Goal: Task Accomplishment & Management: Manage account settings

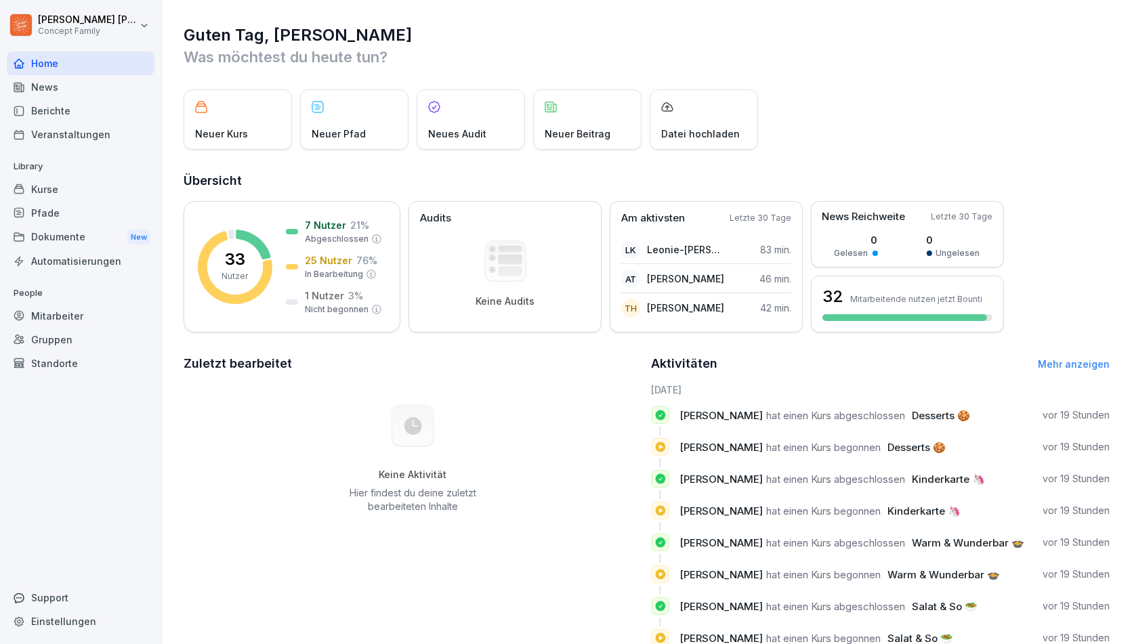
click at [86, 308] on div "Mitarbeiter" at bounding box center [81, 316] width 148 height 24
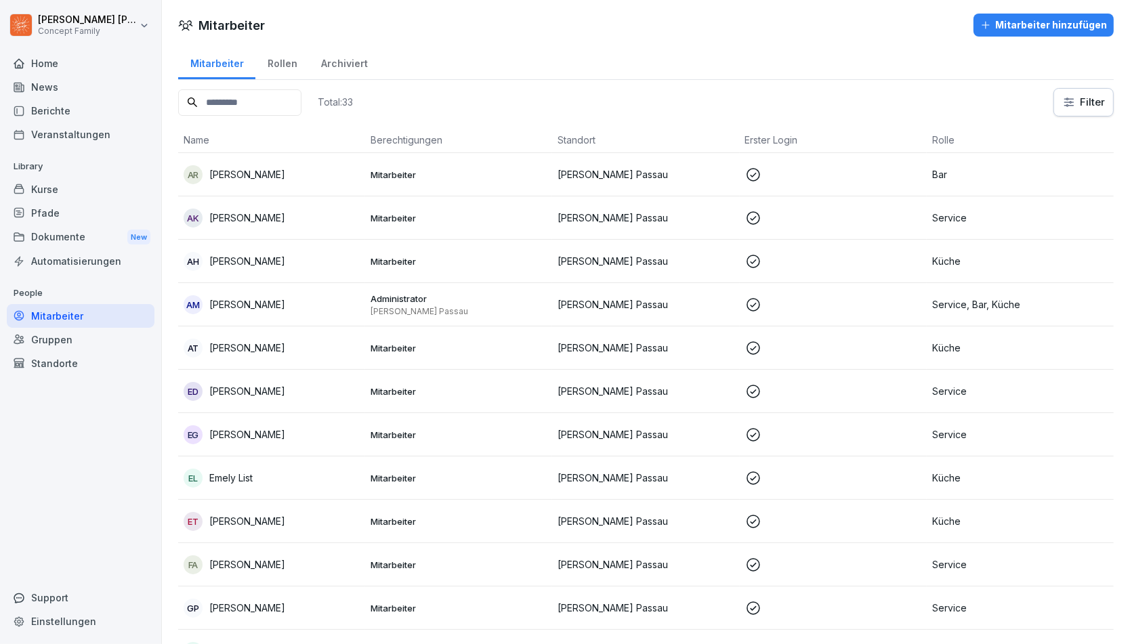
click at [251, 171] on p "[PERSON_NAME]" at bounding box center [247, 174] width 76 height 14
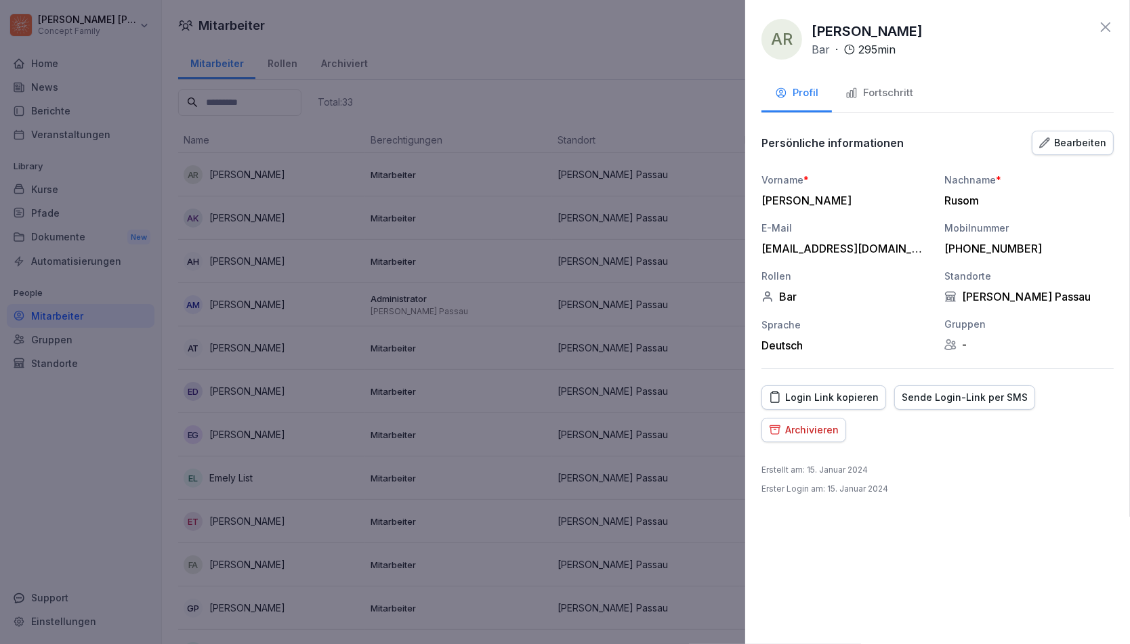
click at [897, 101] on button "Fortschritt" at bounding box center [879, 94] width 95 height 37
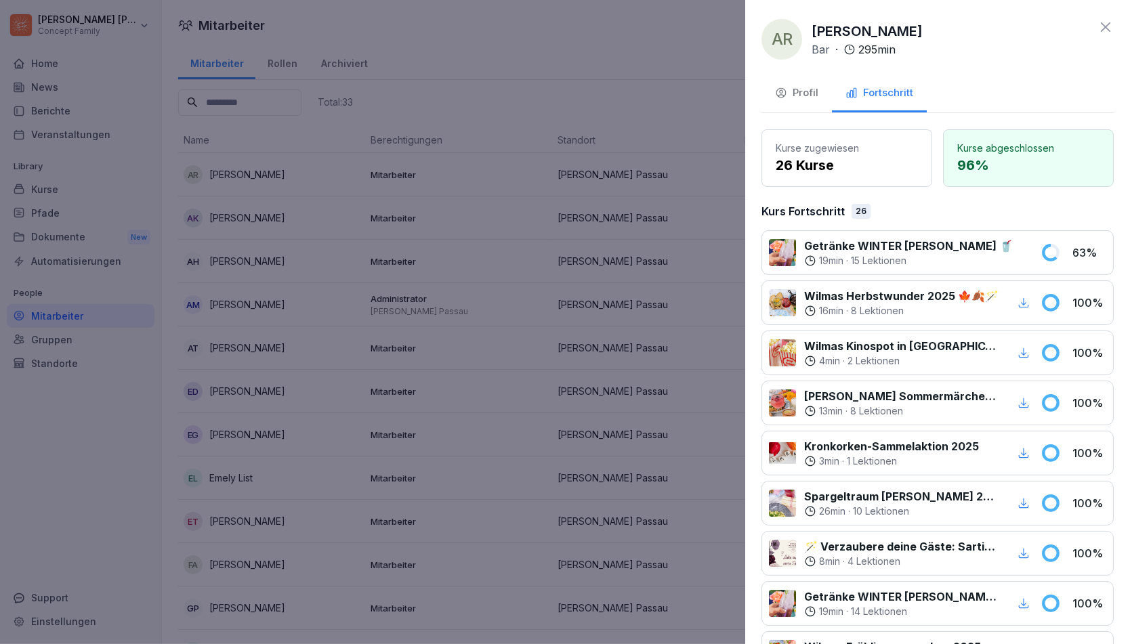
click at [795, 89] on div "Profil" at bounding box center [796, 93] width 43 height 16
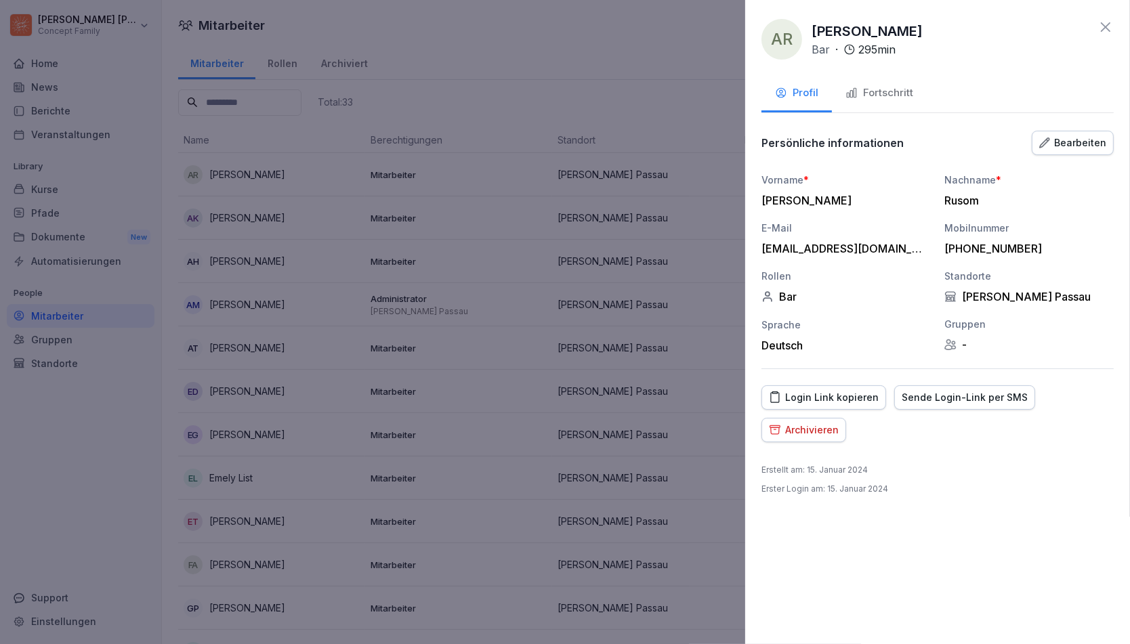
click at [1050, 146] on icon "button" at bounding box center [1044, 143] width 11 height 11
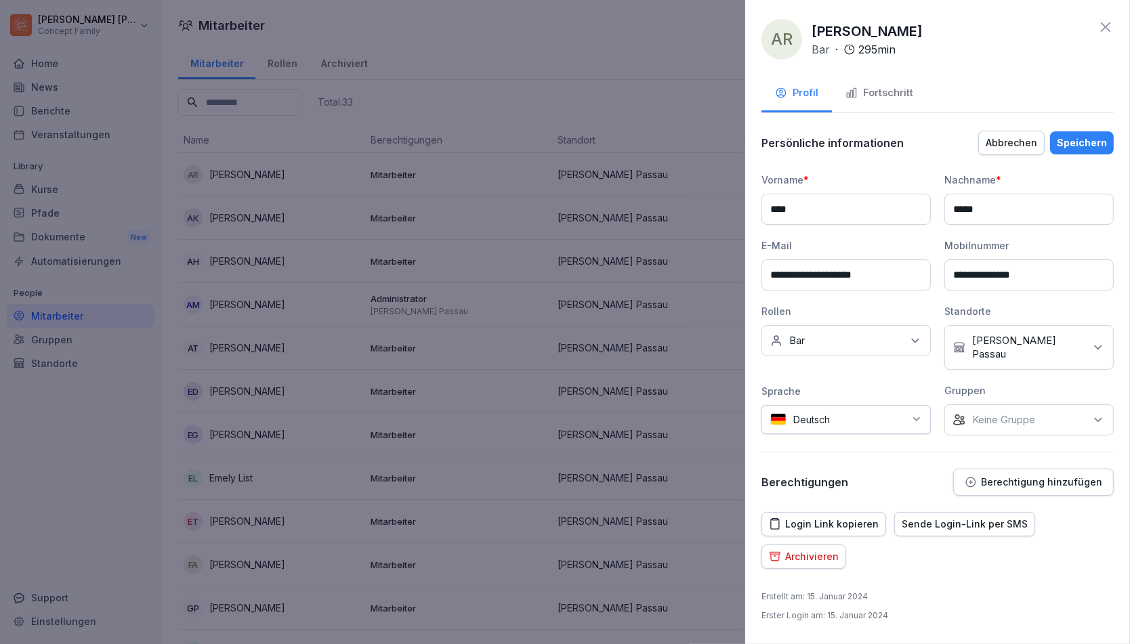
click at [890, 337] on div "Keine Rollen Bar" at bounding box center [845, 340] width 169 height 31
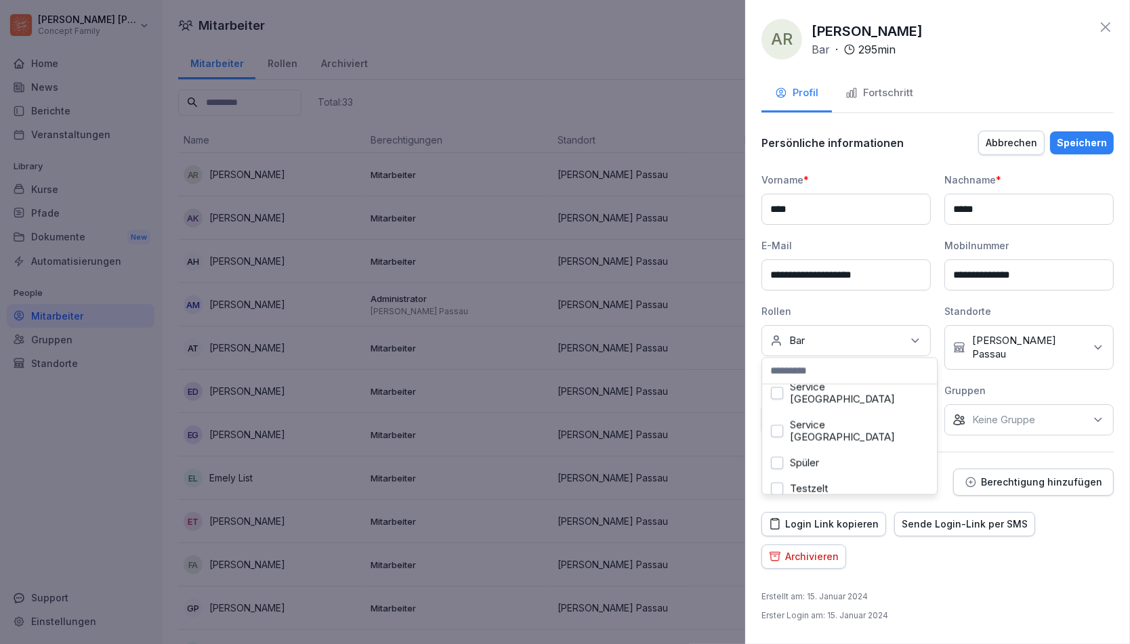
scroll to position [566, 0]
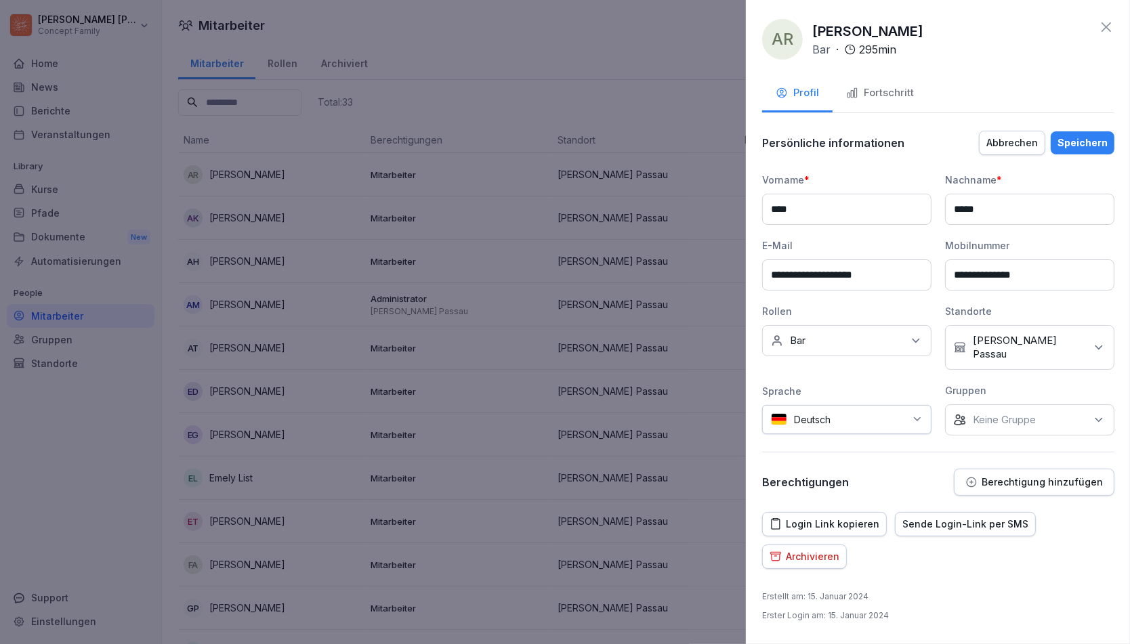
click at [637, 371] on div at bounding box center [565, 322] width 1130 height 644
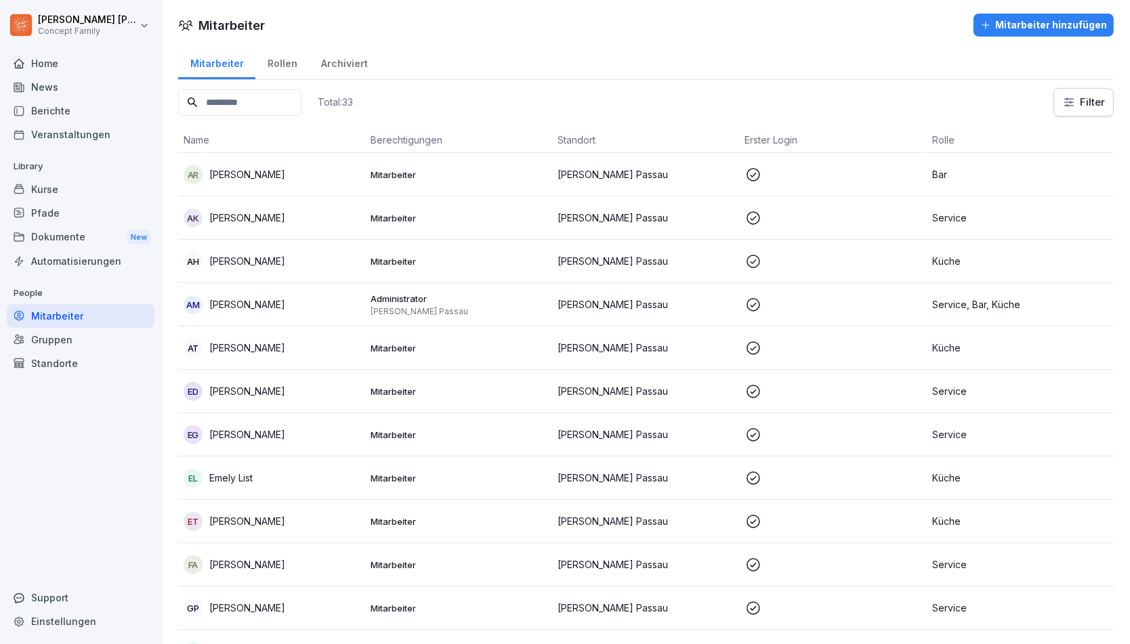
click at [751, 263] on icon at bounding box center [753, 261] width 16 height 16
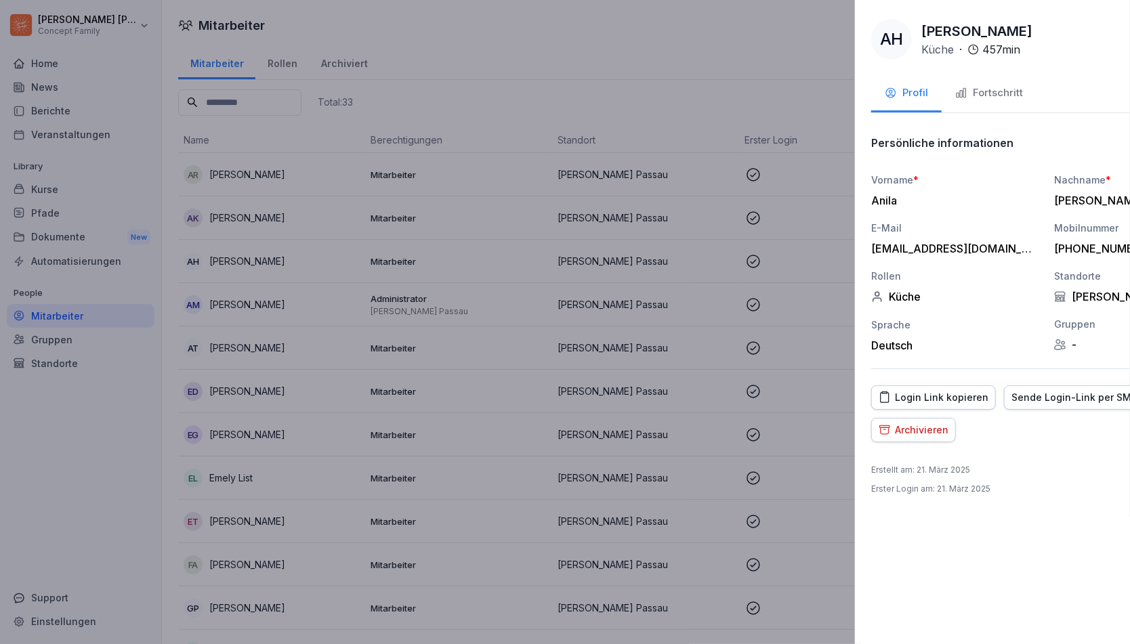
click at [594, 254] on div at bounding box center [565, 322] width 1130 height 644
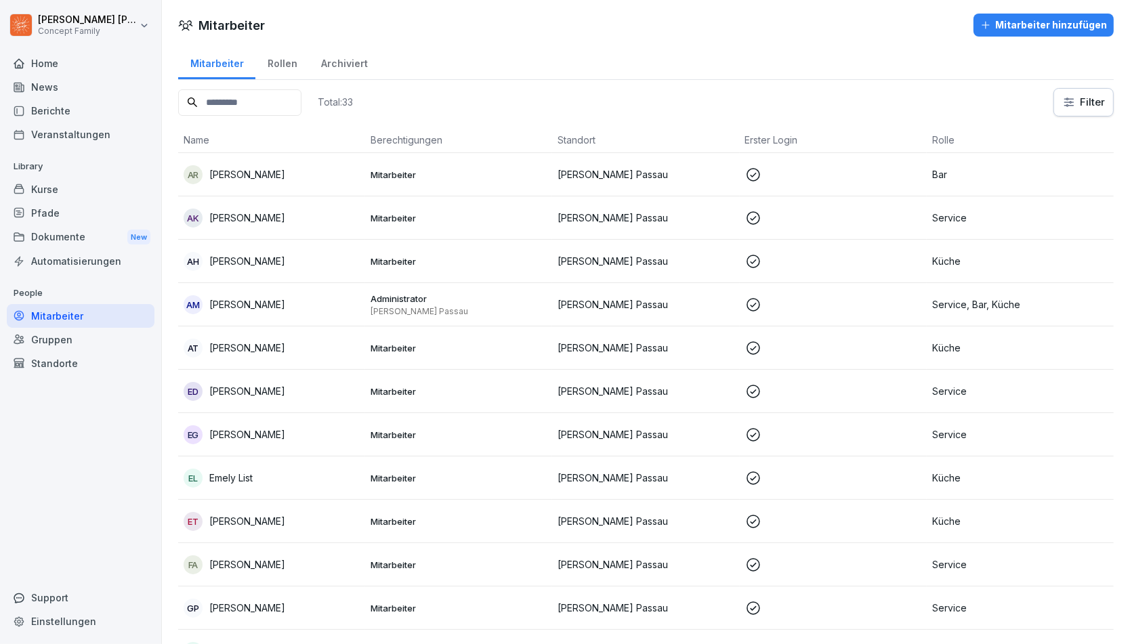
click at [335, 58] on div "Archiviert" at bounding box center [344, 62] width 70 height 35
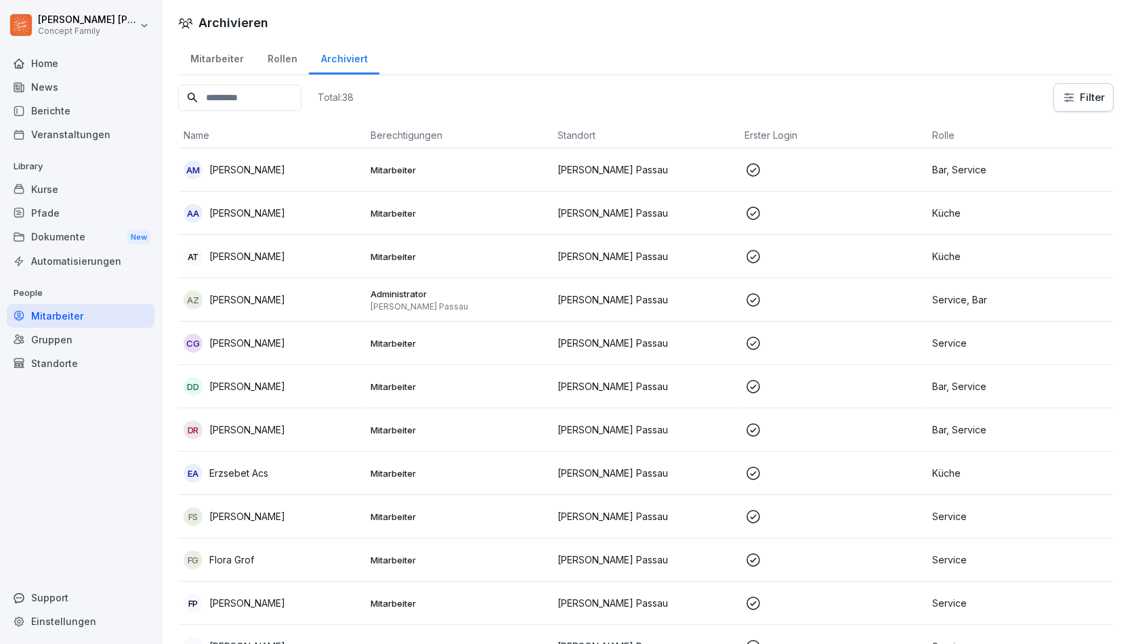
click at [215, 67] on div "Mitarbeiter" at bounding box center [216, 57] width 77 height 35
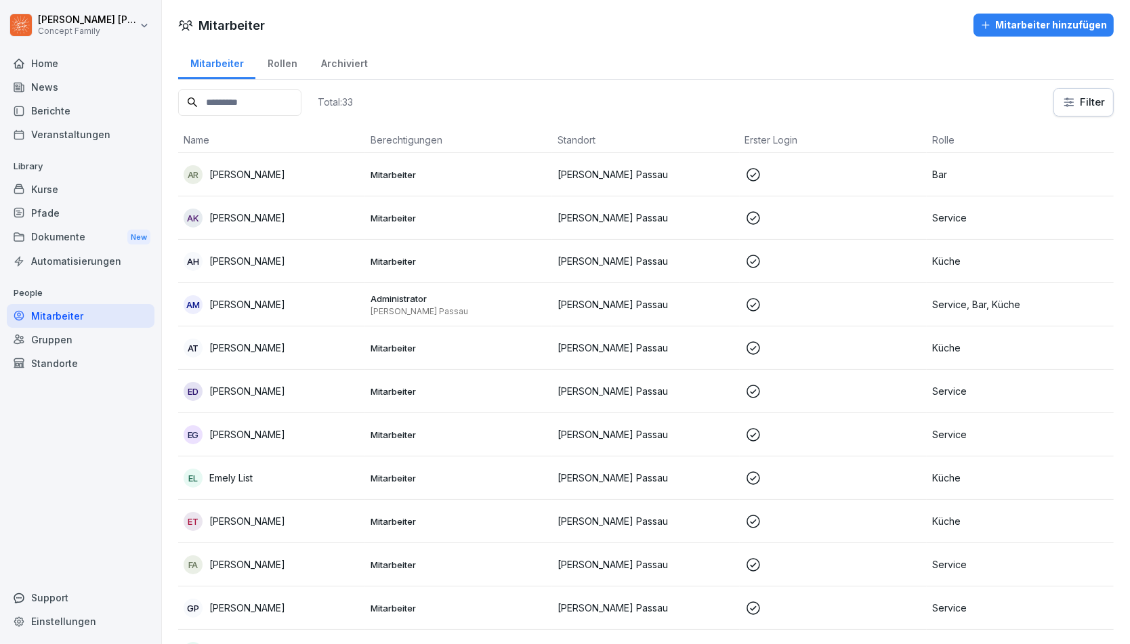
click at [712, 179] on p "[PERSON_NAME] Passau" at bounding box center [645, 174] width 176 height 14
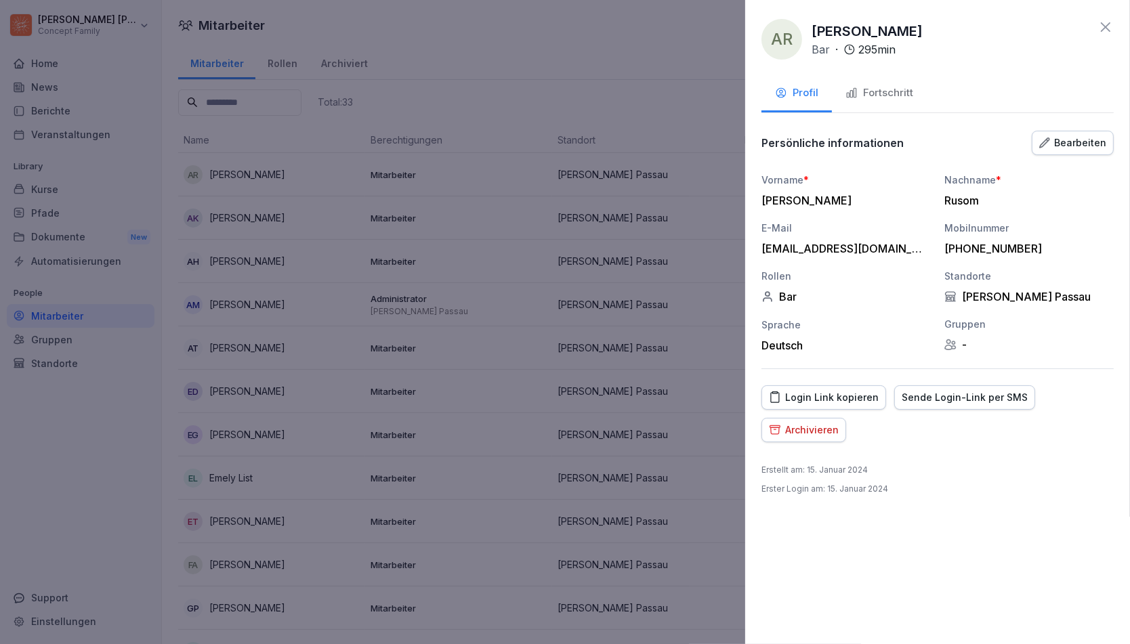
click at [811, 427] on div "Archivieren" at bounding box center [804, 430] width 70 height 15
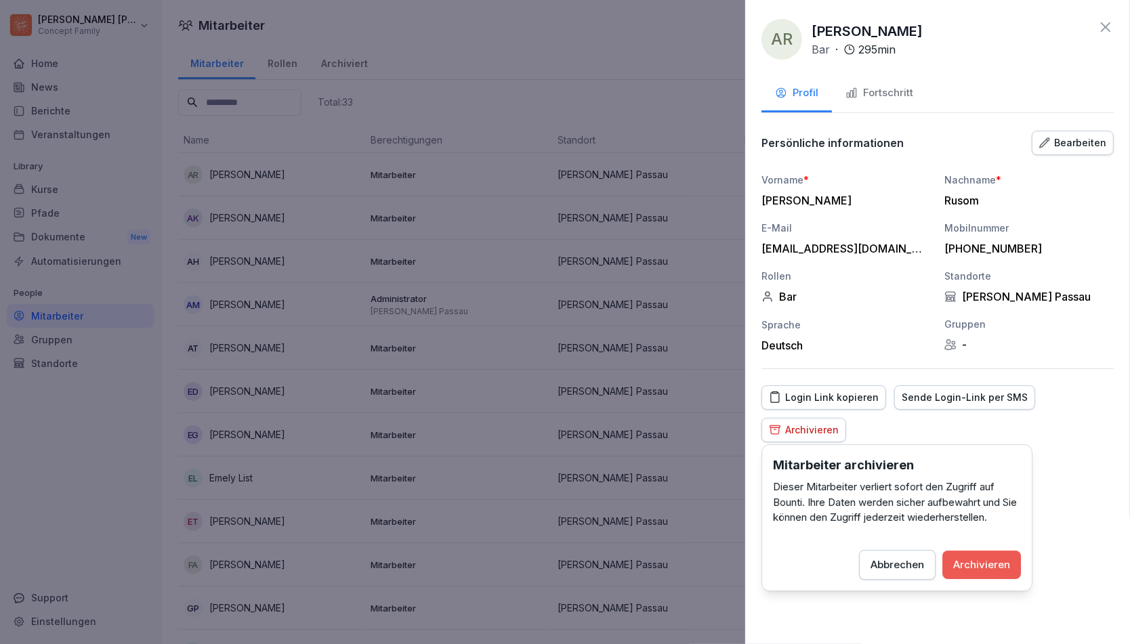
click at [990, 560] on div "Archivieren" at bounding box center [981, 564] width 57 height 15
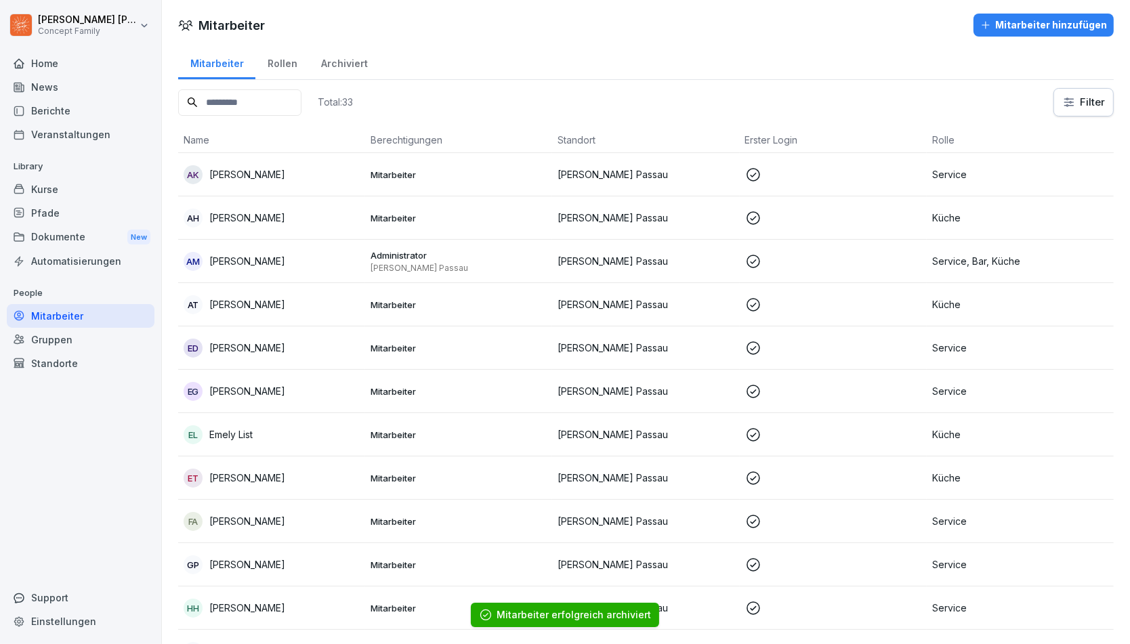
click at [417, 226] on td "Mitarbeiter" at bounding box center [458, 217] width 187 height 43
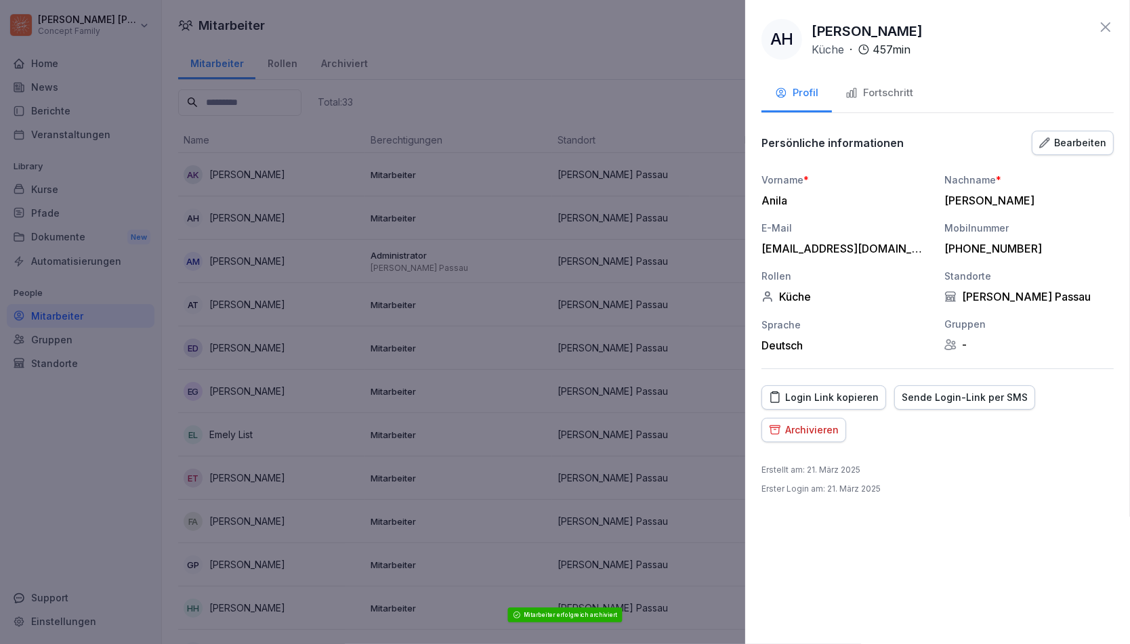
click at [800, 429] on div "Archivieren" at bounding box center [804, 430] width 70 height 15
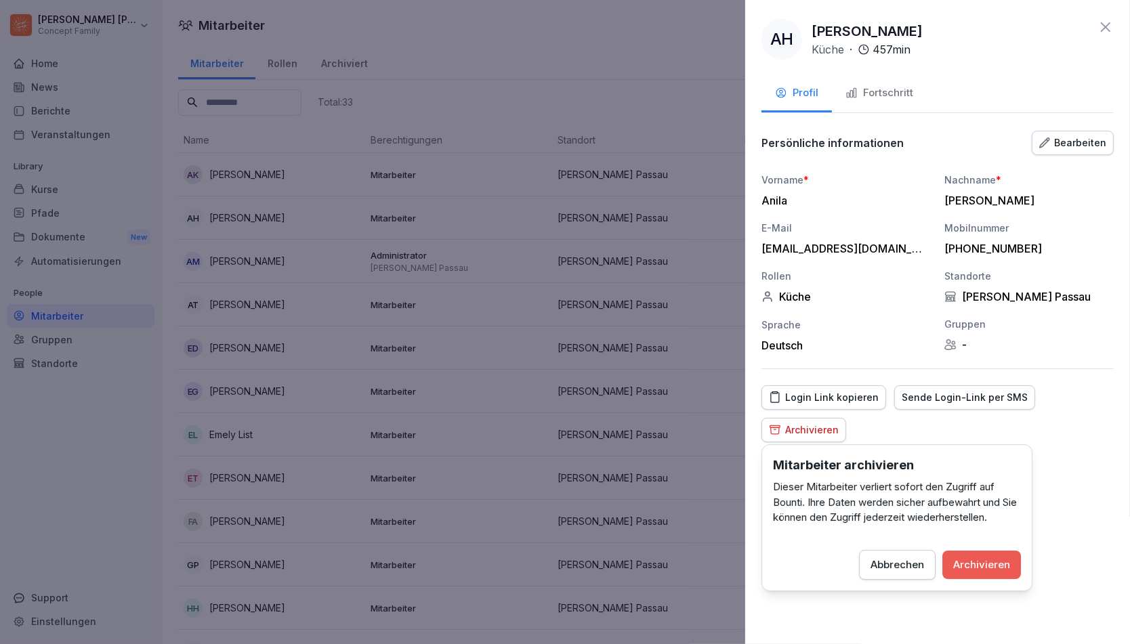
click at [975, 559] on div "Archivieren" at bounding box center [981, 564] width 57 height 15
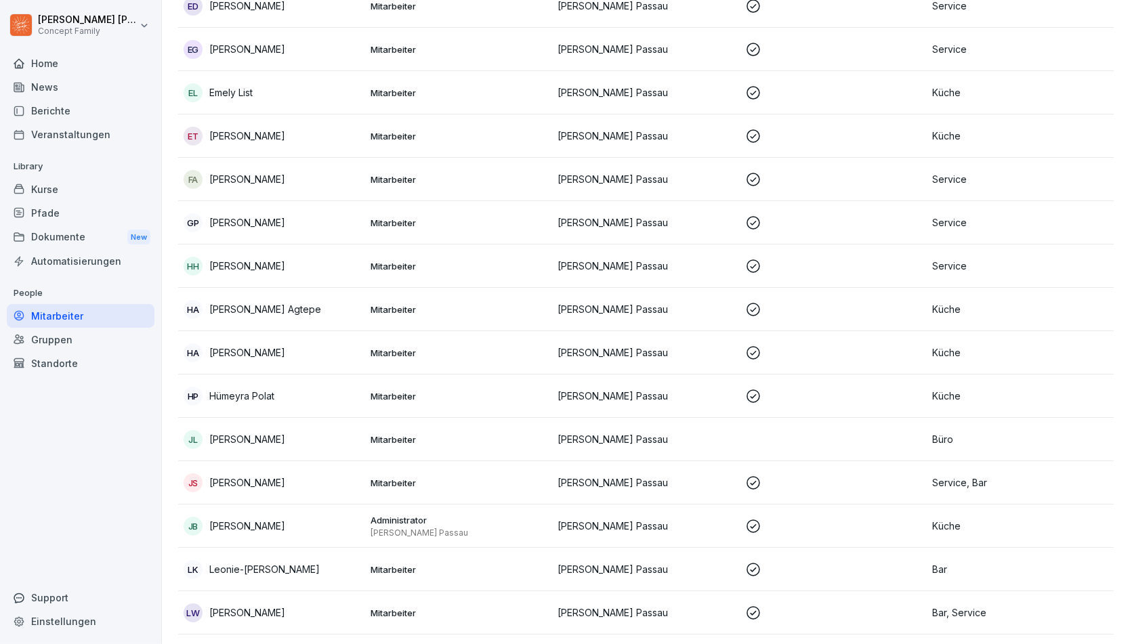
scroll to position [337, 0]
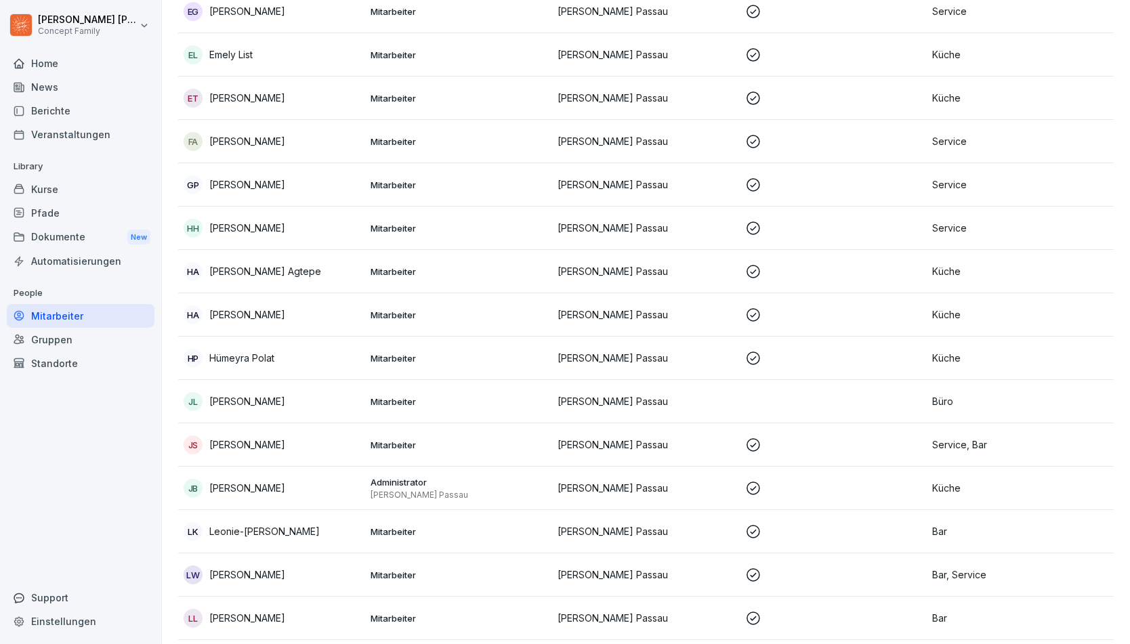
click at [373, 228] on p "Mitarbeiter" at bounding box center [459, 228] width 176 height 12
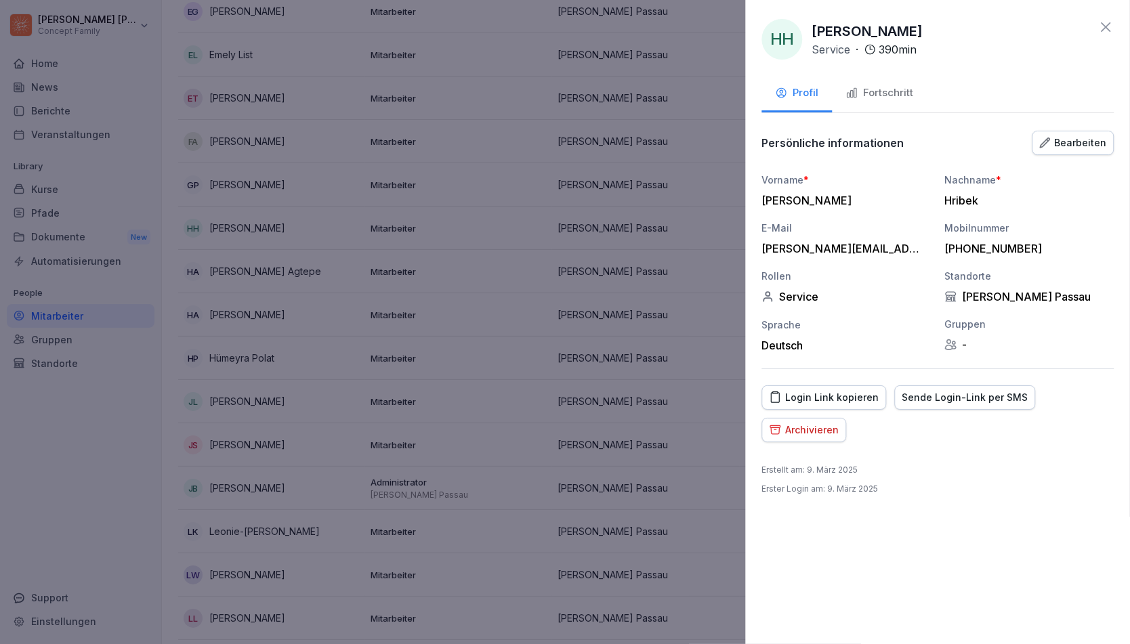
click at [463, 284] on div at bounding box center [565, 322] width 1130 height 644
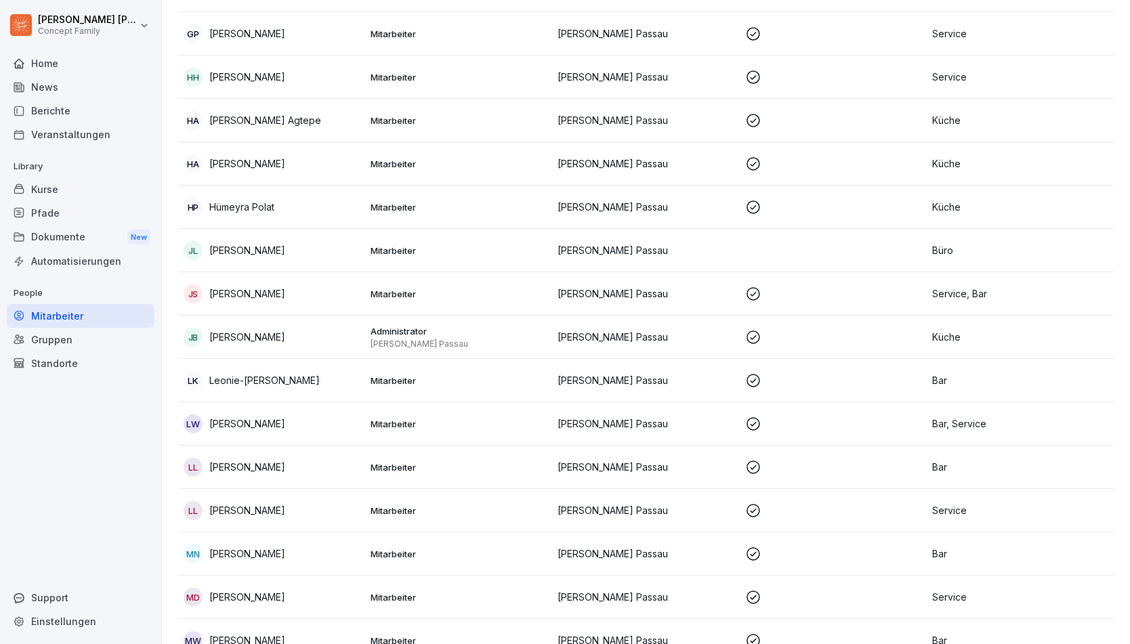
scroll to position [489, 0]
click at [406, 249] on p "Mitarbeiter" at bounding box center [459, 249] width 176 height 12
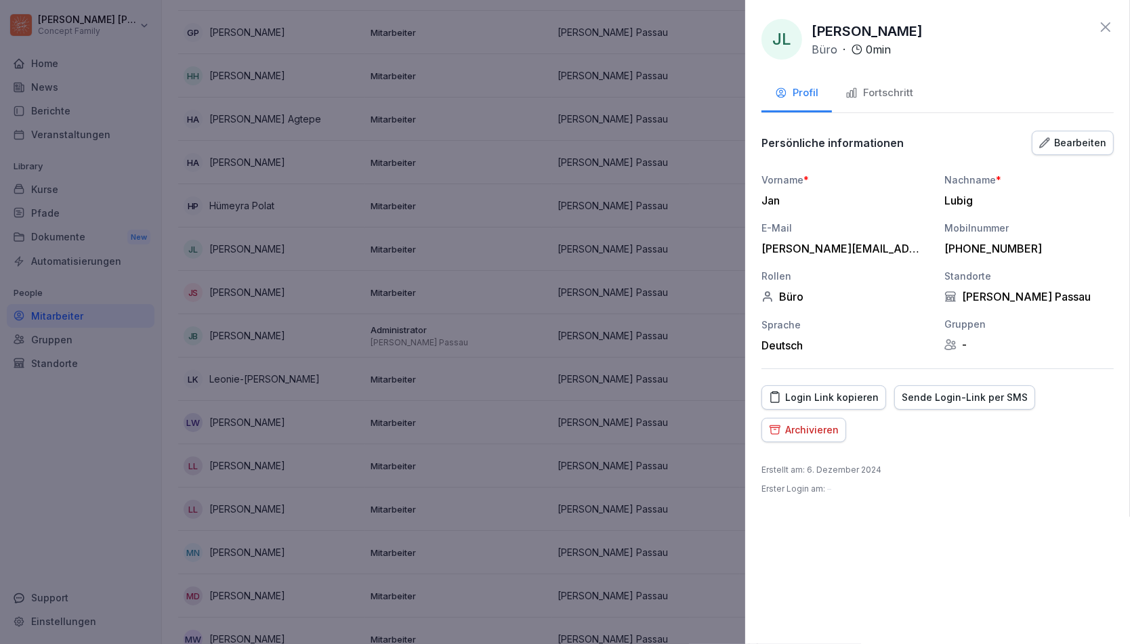
click at [791, 428] on div "Archivieren" at bounding box center [804, 430] width 70 height 15
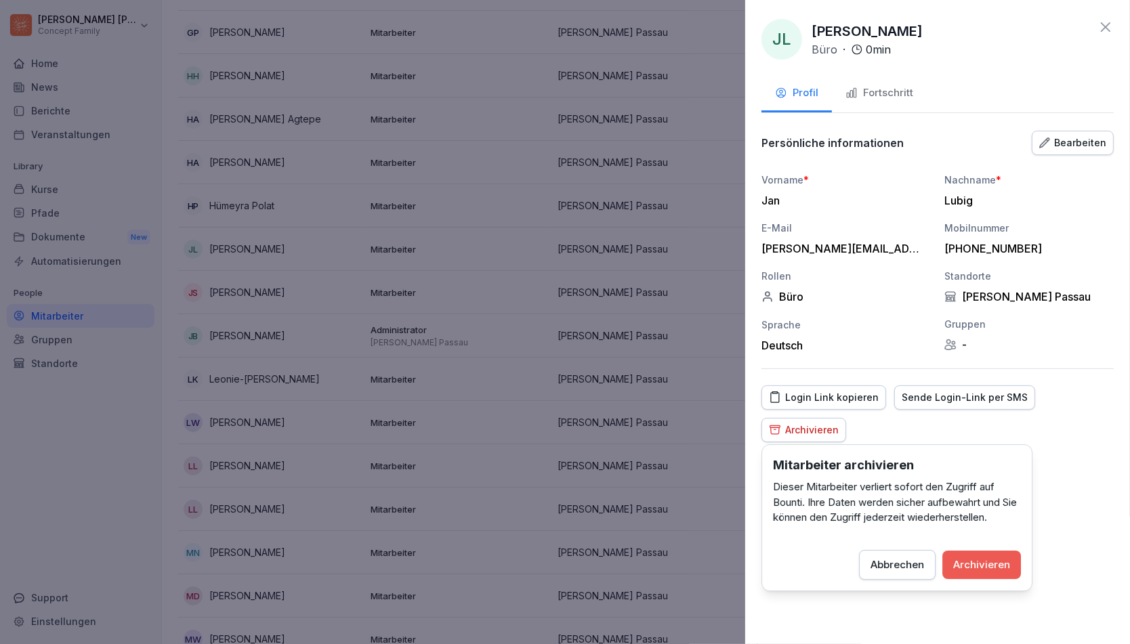
click at [972, 564] on div "Archivieren" at bounding box center [981, 564] width 57 height 15
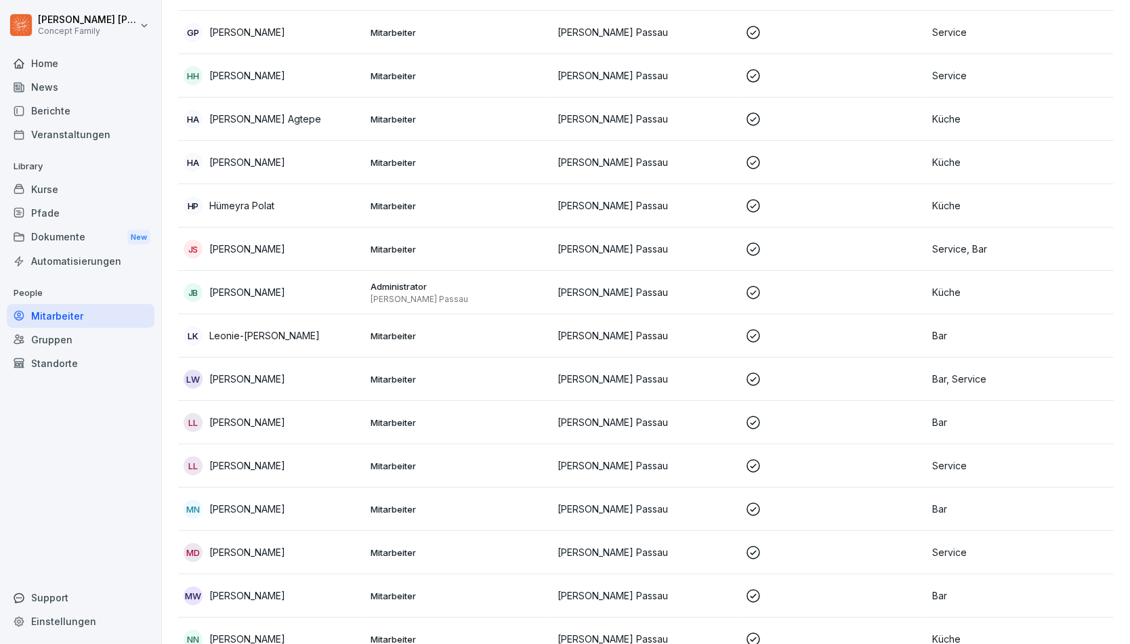
click at [257, 383] on p "[PERSON_NAME]" at bounding box center [247, 379] width 76 height 14
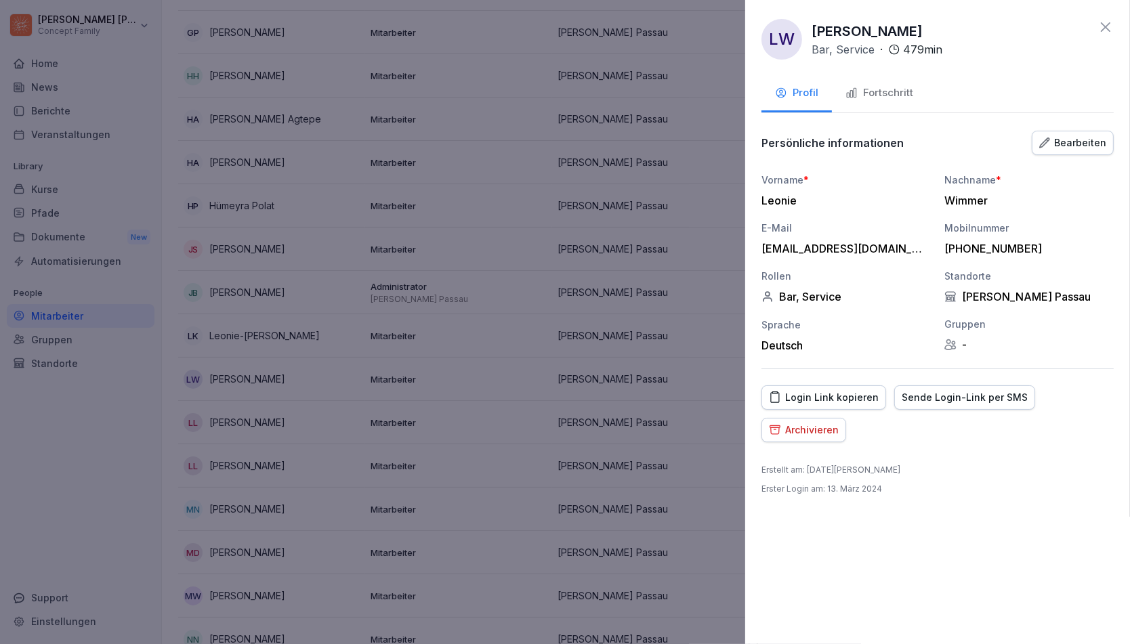
click at [799, 427] on div "Archivieren" at bounding box center [804, 430] width 70 height 15
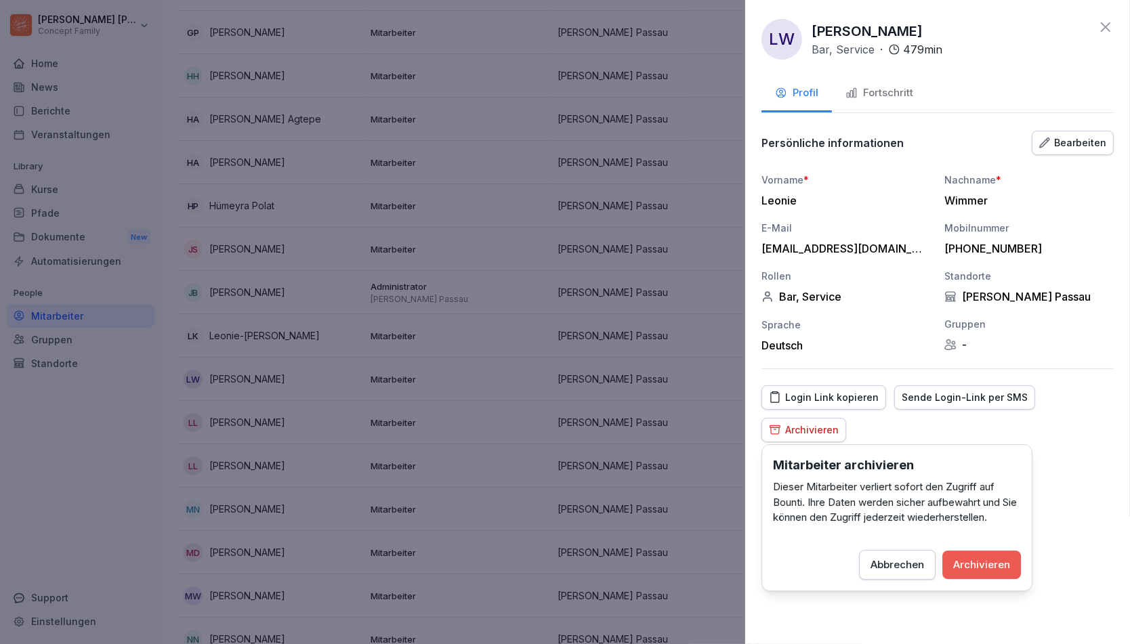
click at [978, 567] on div "Archivieren" at bounding box center [981, 564] width 57 height 15
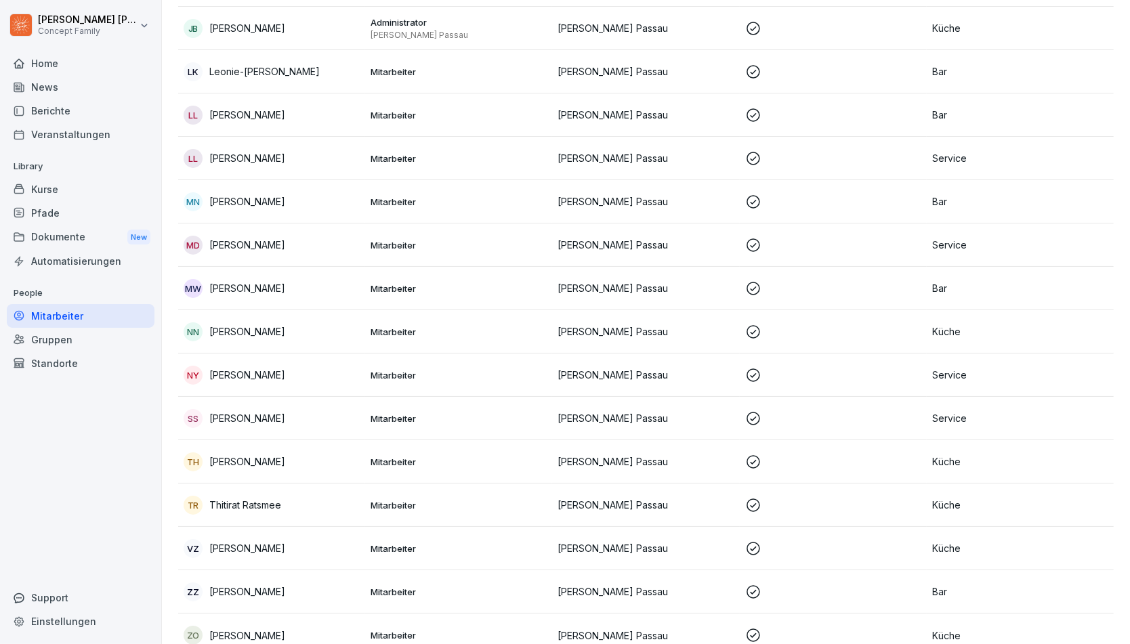
scroll to position [776, 0]
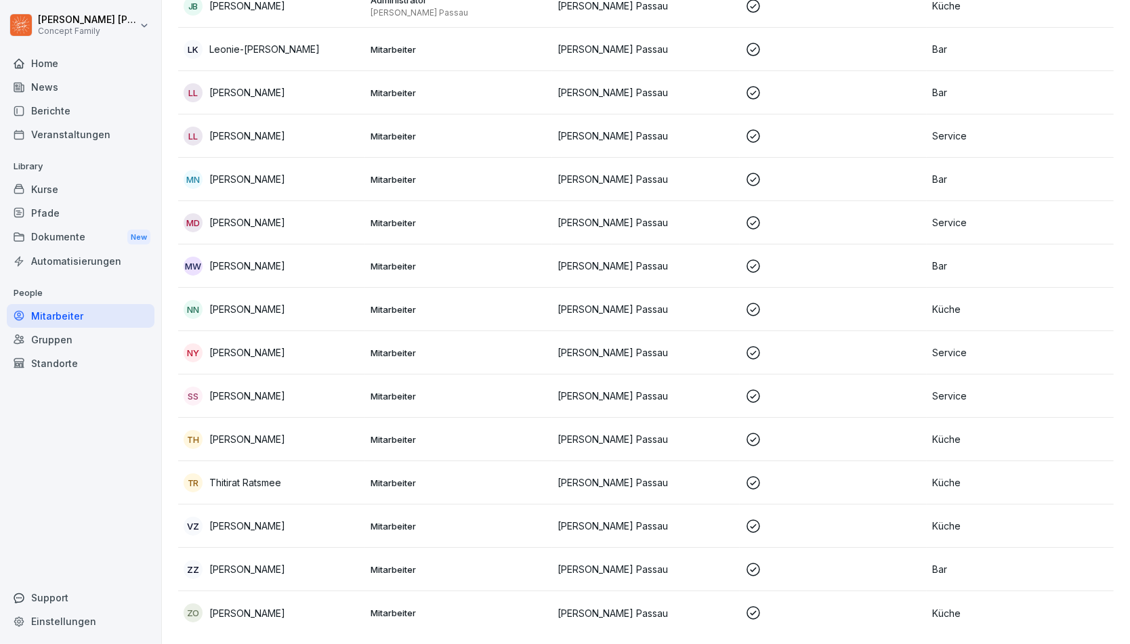
click at [268, 337] on td "NY [PERSON_NAME]" at bounding box center [271, 352] width 187 height 43
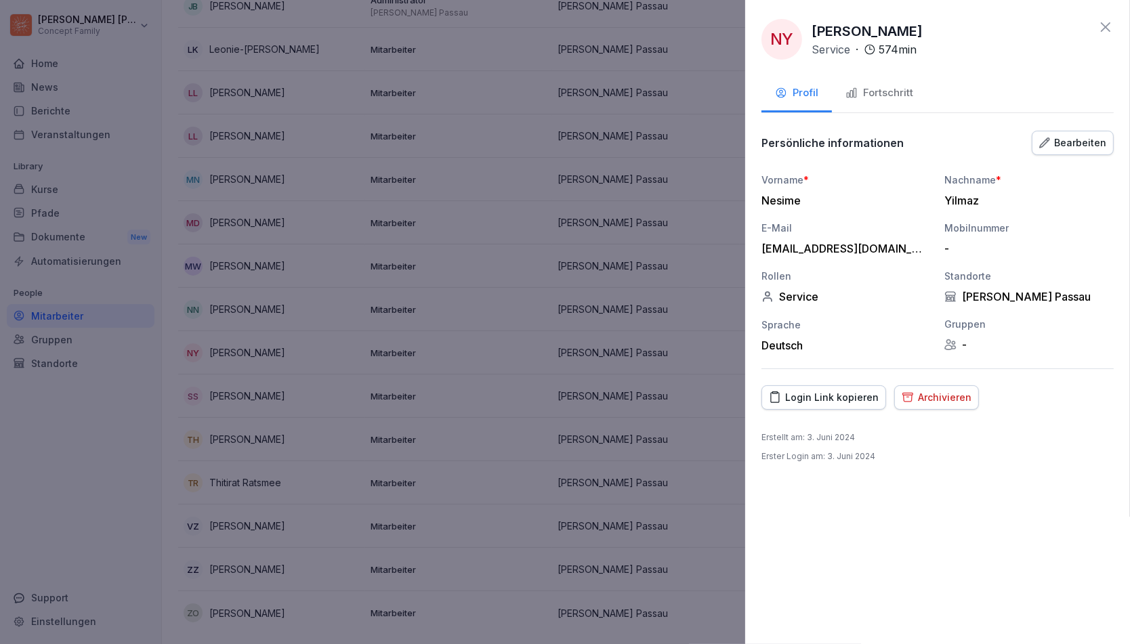
click at [950, 402] on div "Archivieren" at bounding box center [937, 397] width 70 height 15
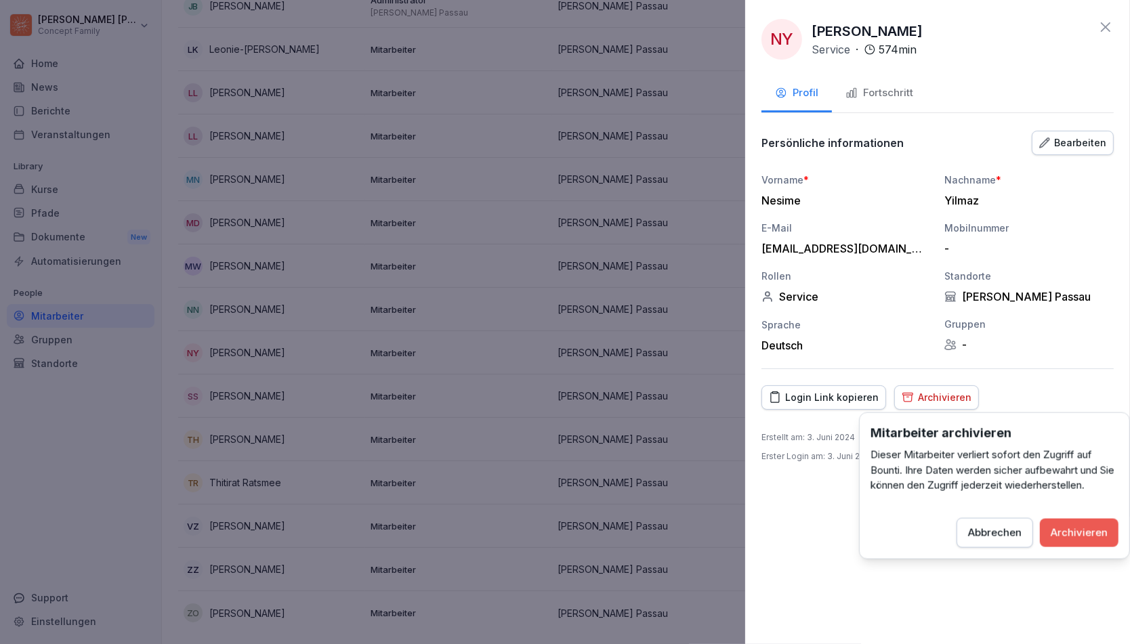
click at [1065, 538] on div "Archivieren" at bounding box center [1079, 532] width 57 height 15
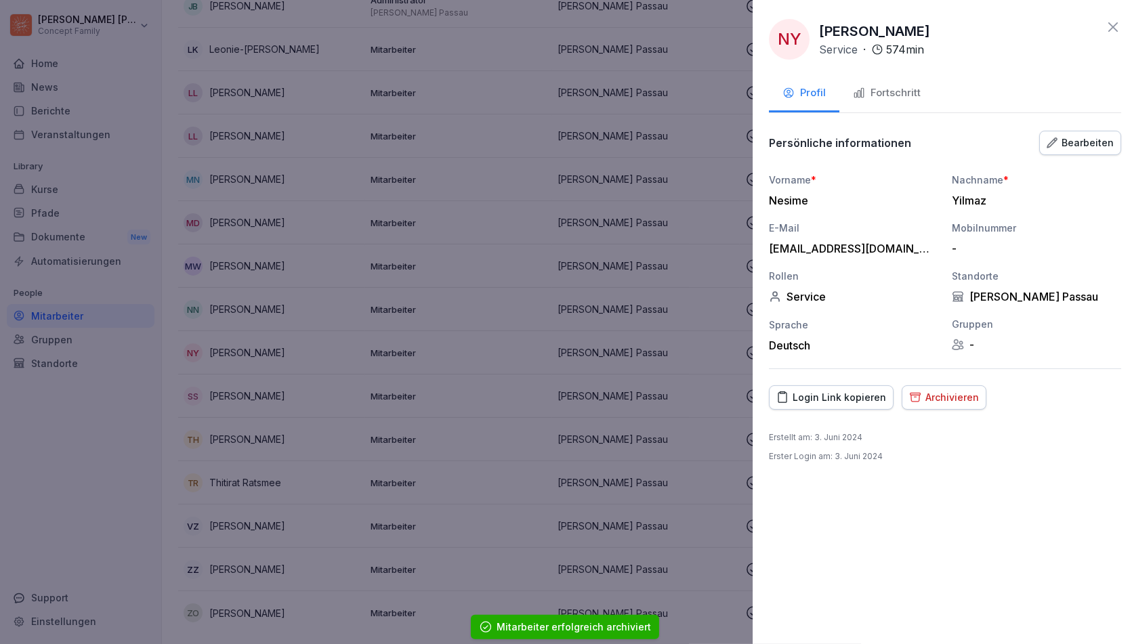
scroll to position [732, 0]
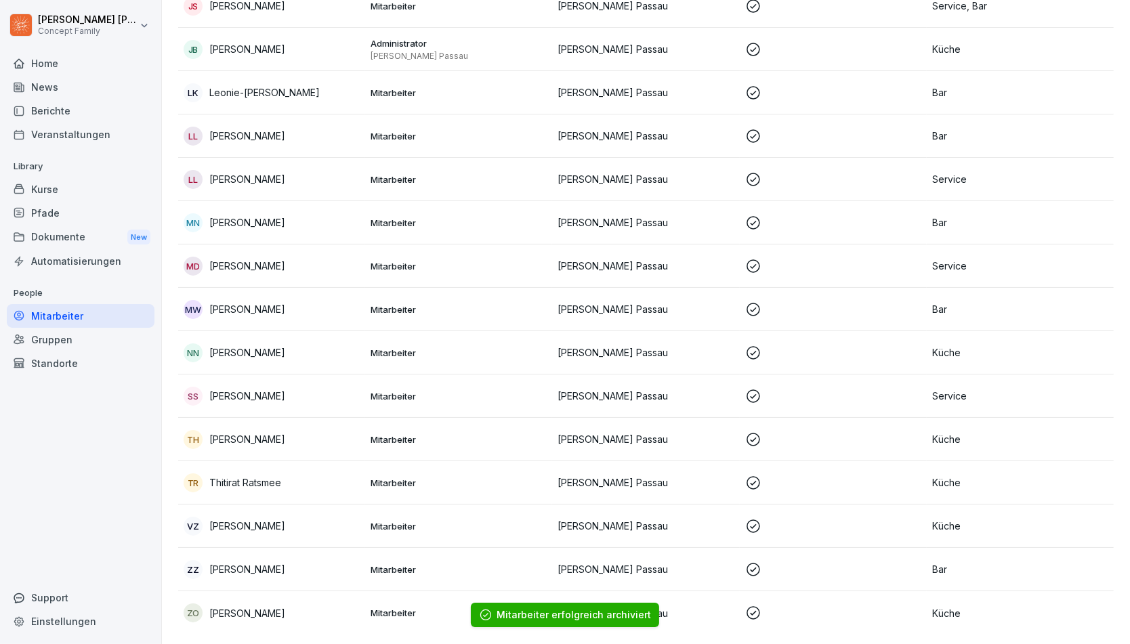
click at [241, 476] on p "Thitirat Ratsmee" at bounding box center [245, 483] width 72 height 14
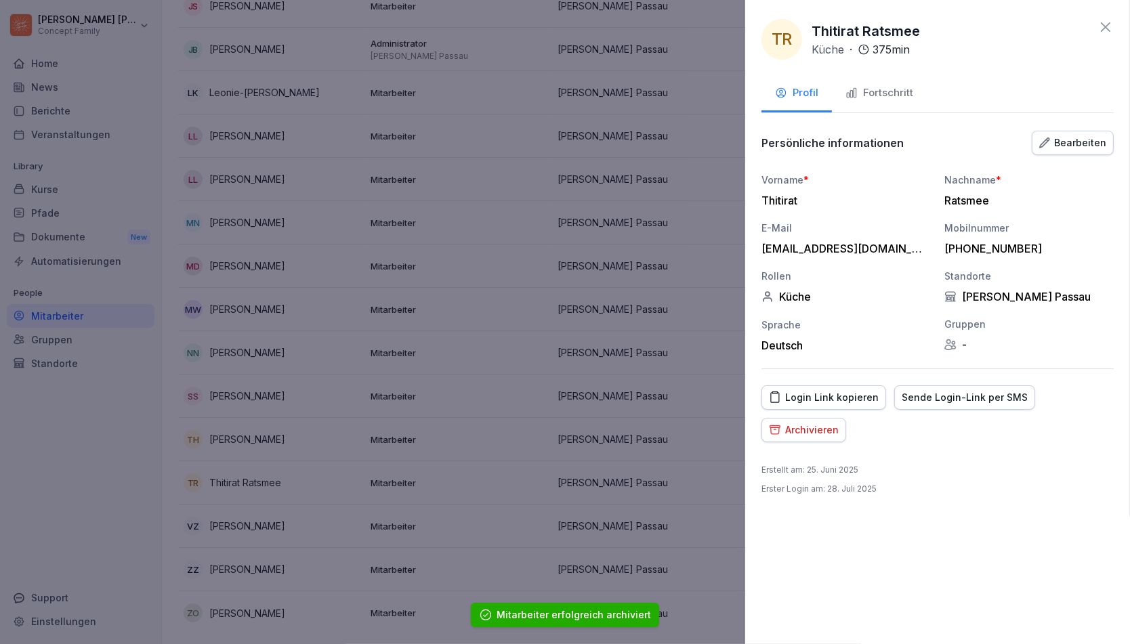
click at [818, 437] on button "Archivieren" at bounding box center [803, 430] width 85 height 24
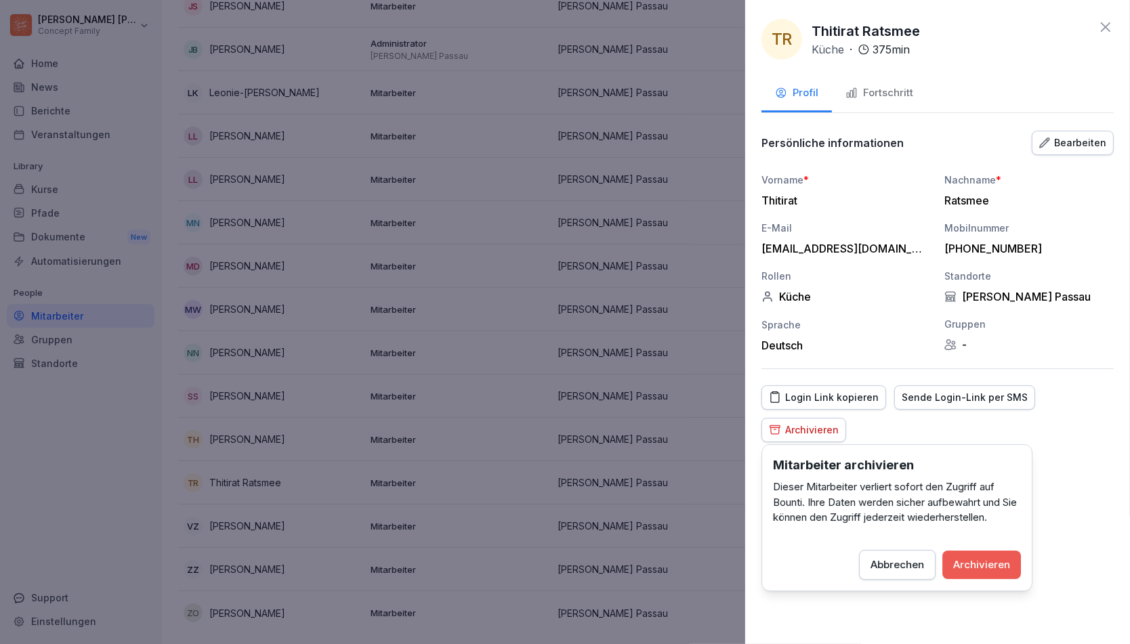
click at [998, 566] on div "Archivieren" at bounding box center [981, 564] width 57 height 15
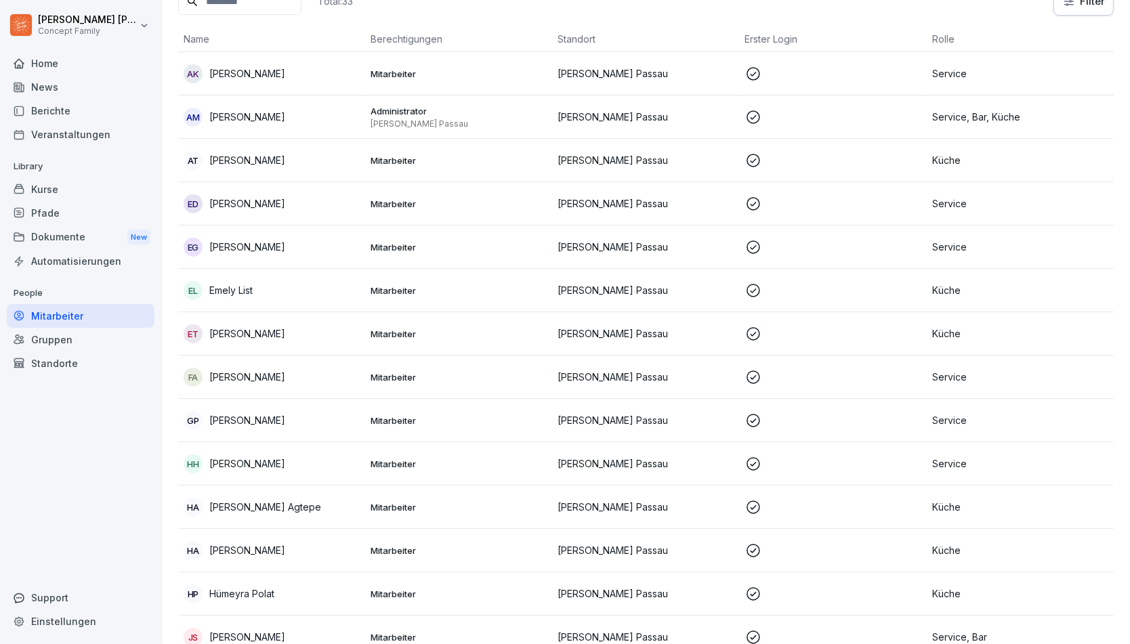
scroll to position [100, 0]
click at [258, 452] on td "HH [PERSON_NAME]" at bounding box center [271, 465] width 187 height 43
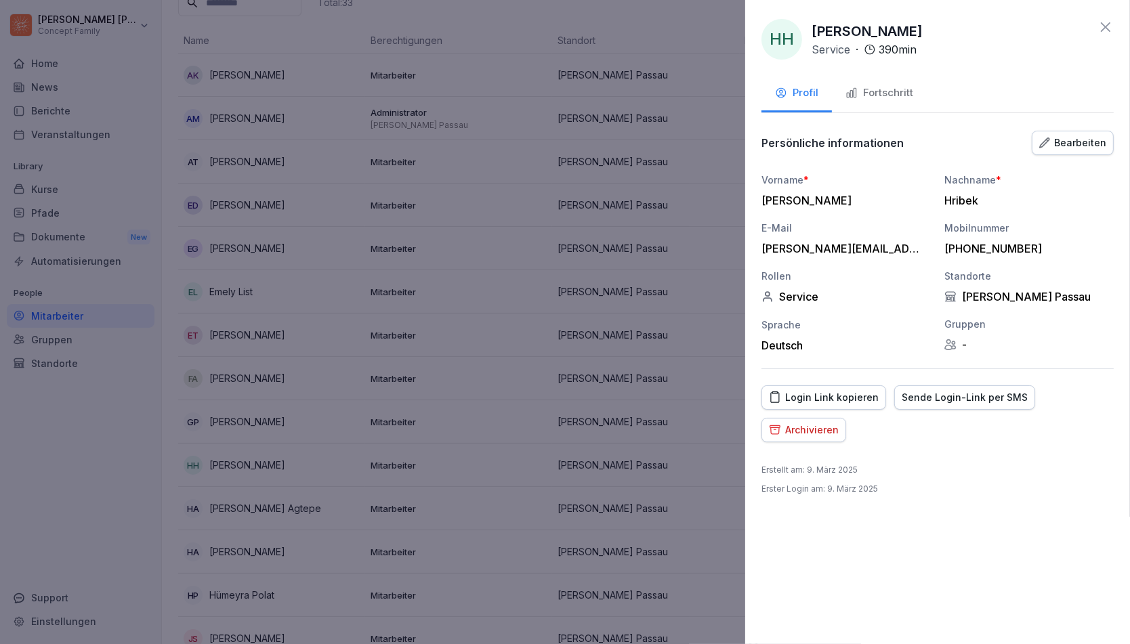
click at [820, 431] on div "Archivieren" at bounding box center [804, 430] width 70 height 15
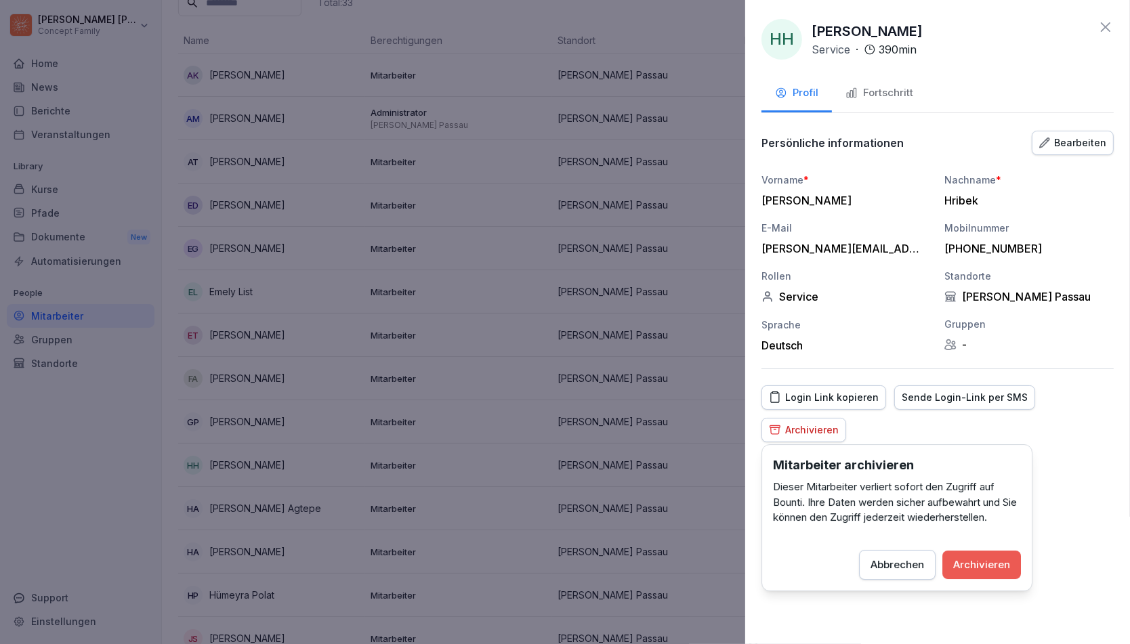
click at [994, 571] on div "Archivieren" at bounding box center [981, 564] width 57 height 15
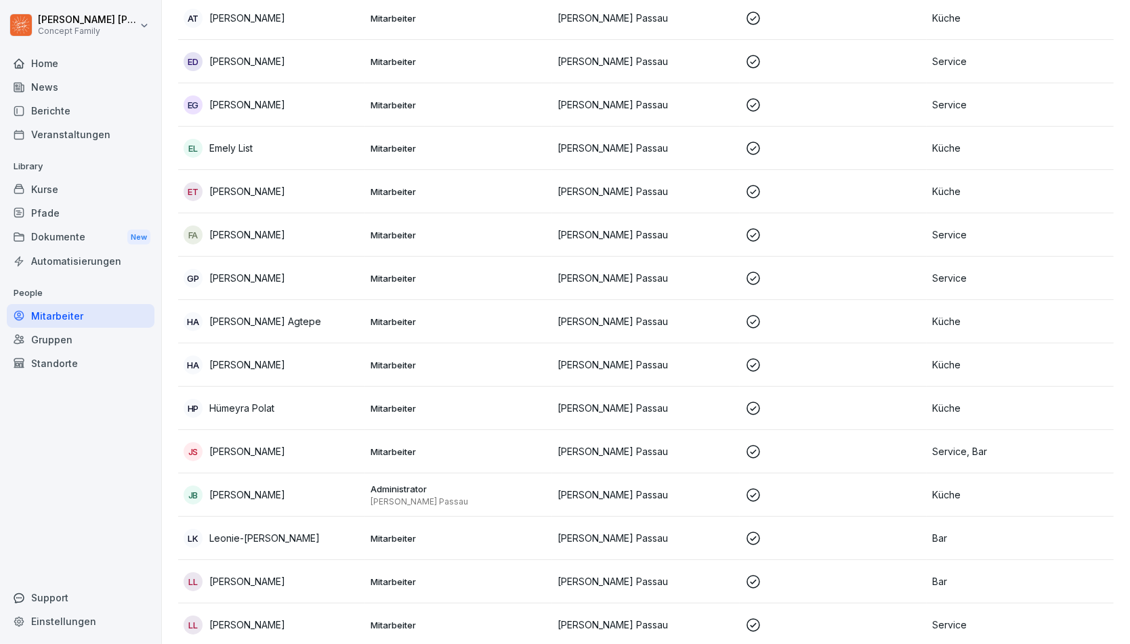
scroll to position [0, 0]
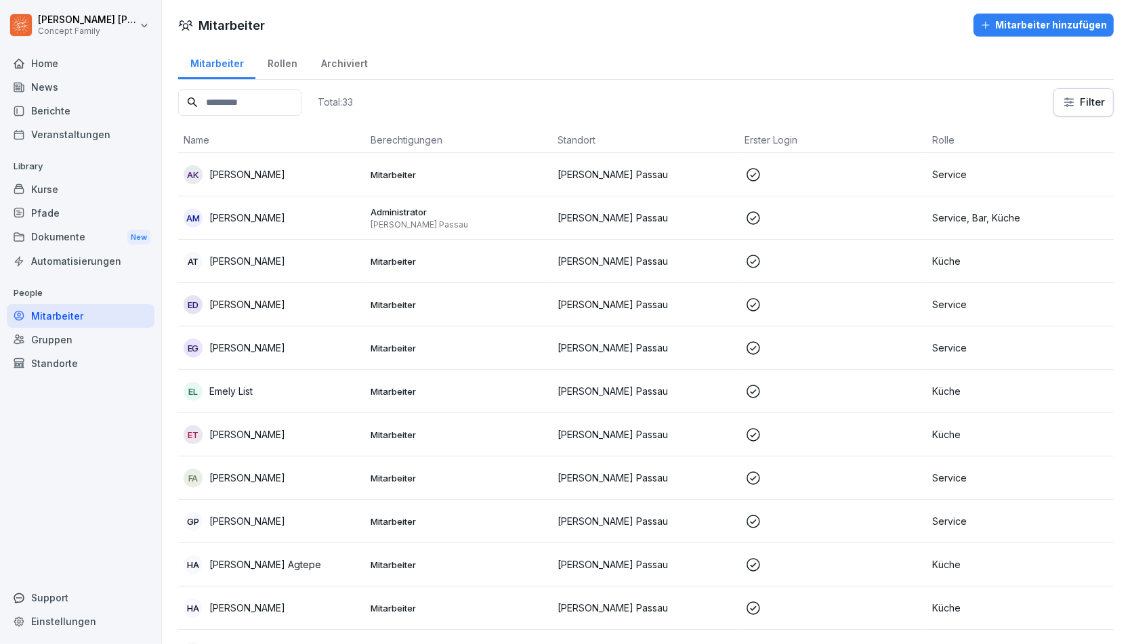
click at [60, 181] on div "Kurse" at bounding box center [81, 189] width 148 height 24
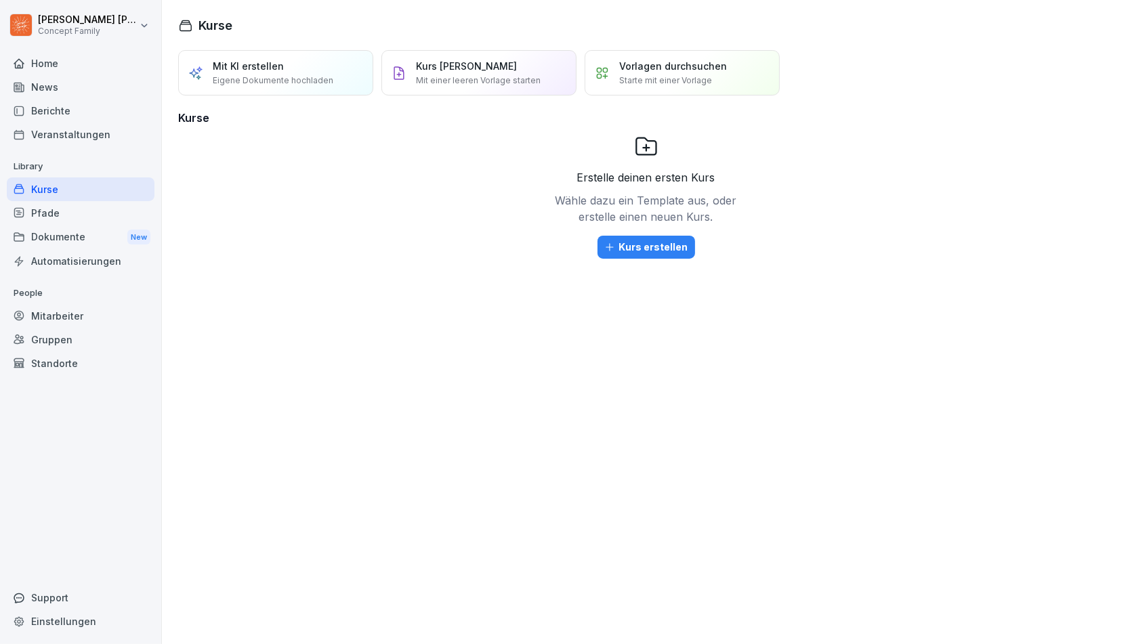
click at [70, 112] on div "Berichte" at bounding box center [81, 111] width 148 height 24
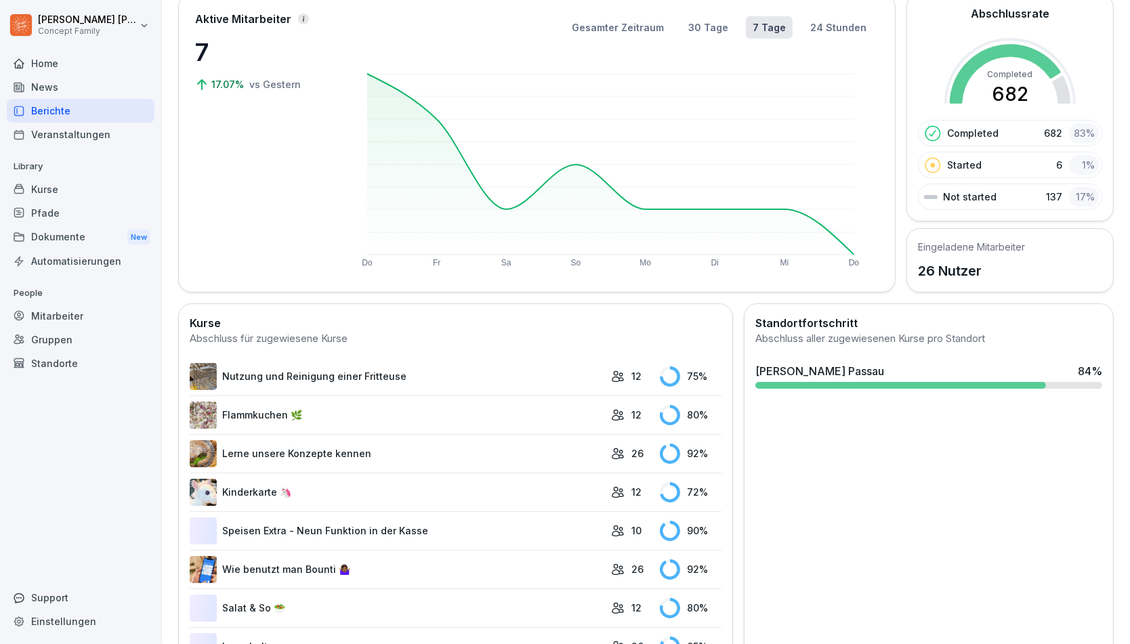
scroll to position [90, 0]
click at [332, 377] on link "Nutzung und Reinigung einer Fritteuse" at bounding box center [397, 375] width 415 height 27
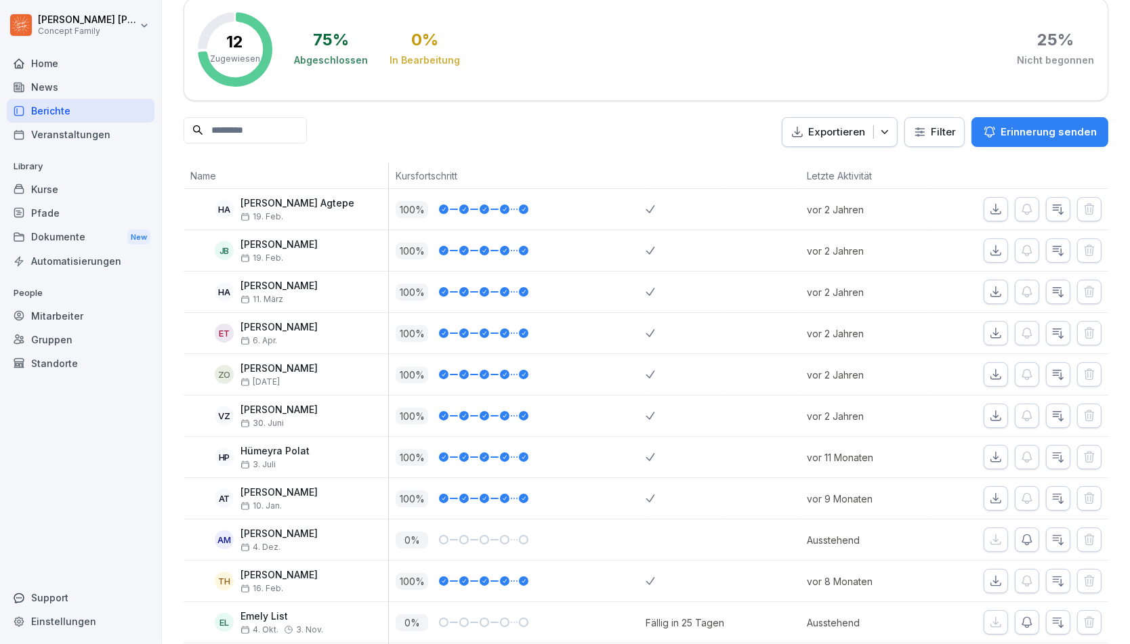
scroll to position [120, 0]
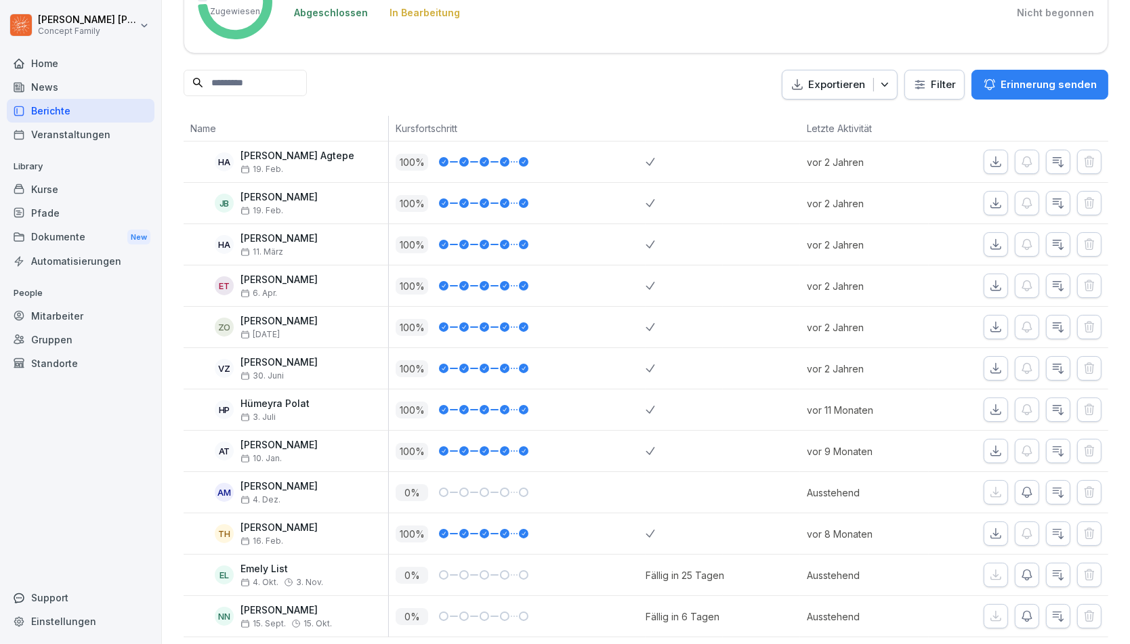
click at [534, 255] on div "100 %" at bounding box center [517, 244] width 257 height 41
click at [47, 109] on div "Berichte" at bounding box center [81, 111] width 148 height 24
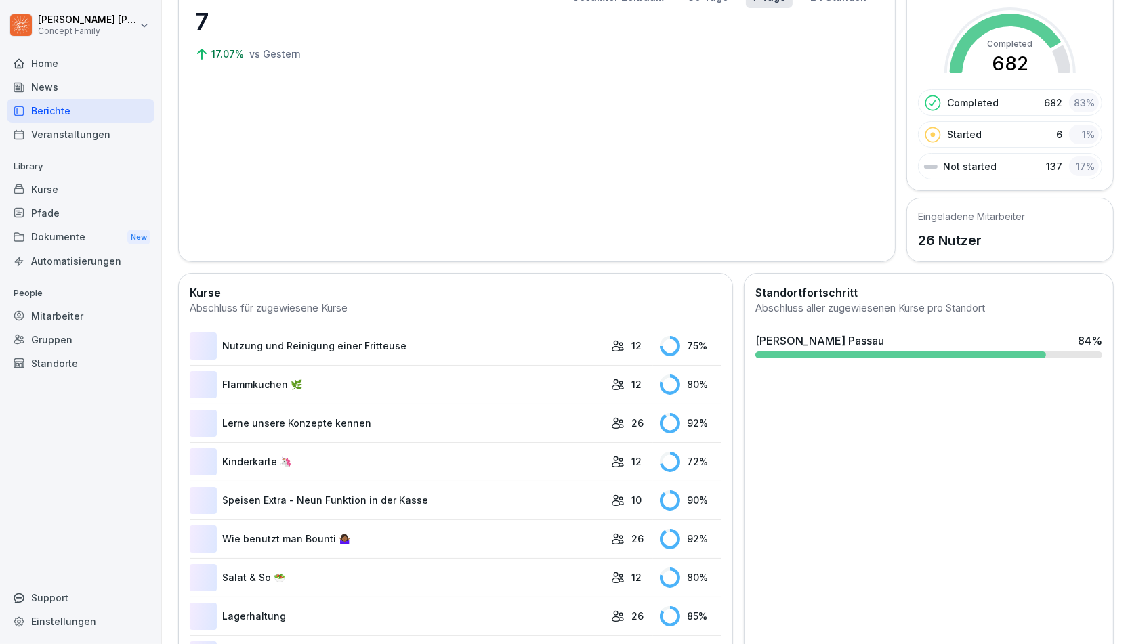
scroll to position [83, 0]
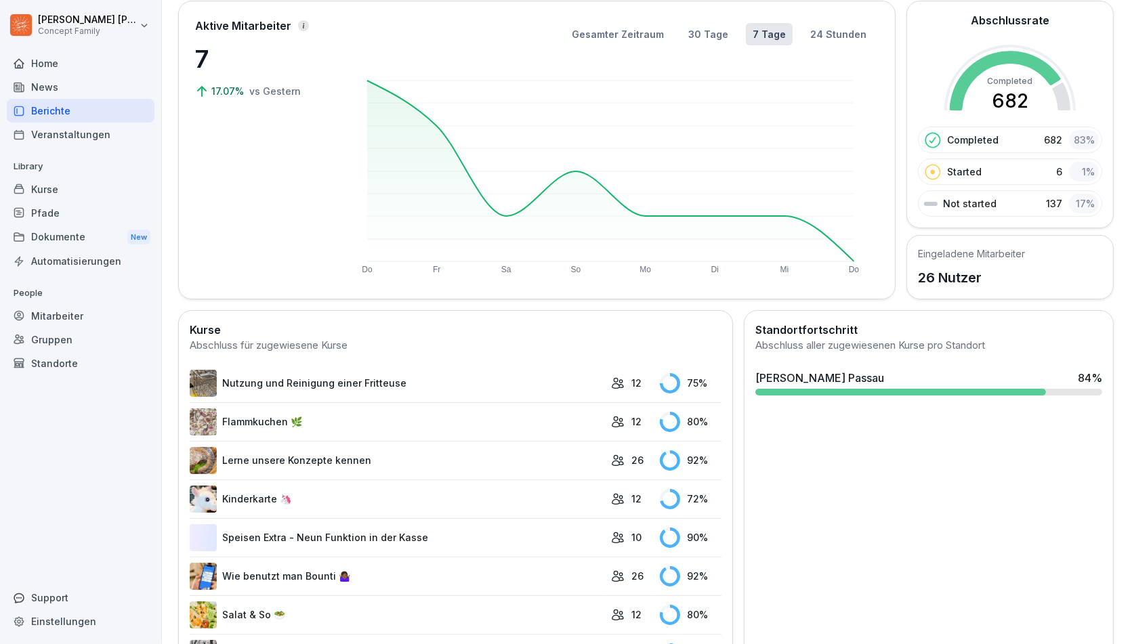
click at [49, 193] on div "Kurse" at bounding box center [81, 189] width 148 height 24
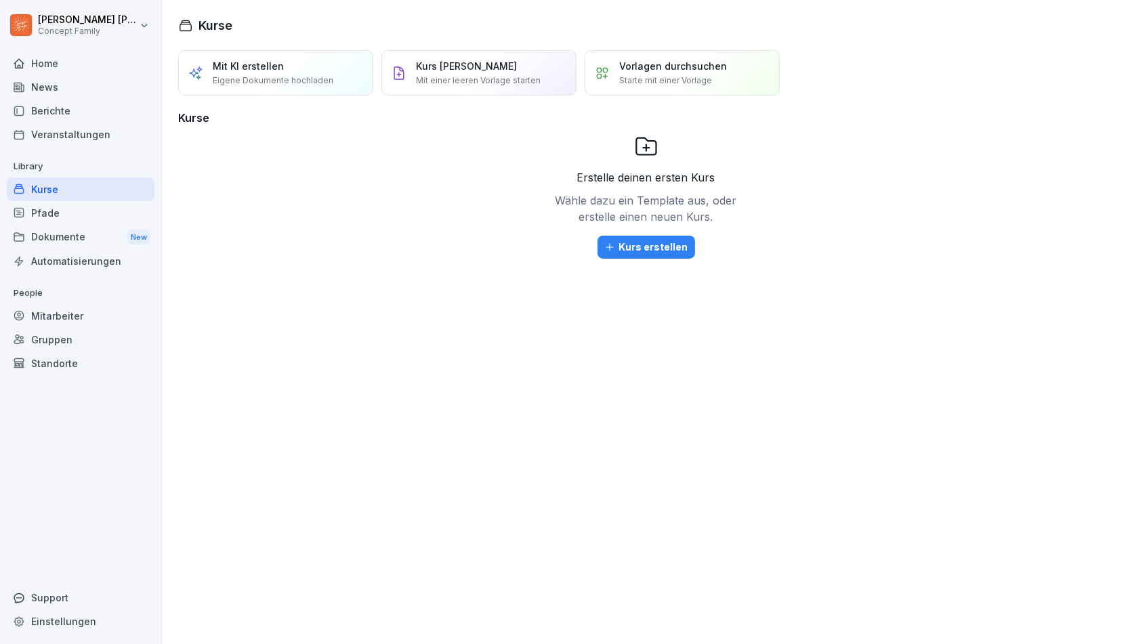
click at [68, 100] on div "Berichte" at bounding box center [81, 111] width 148 height 24
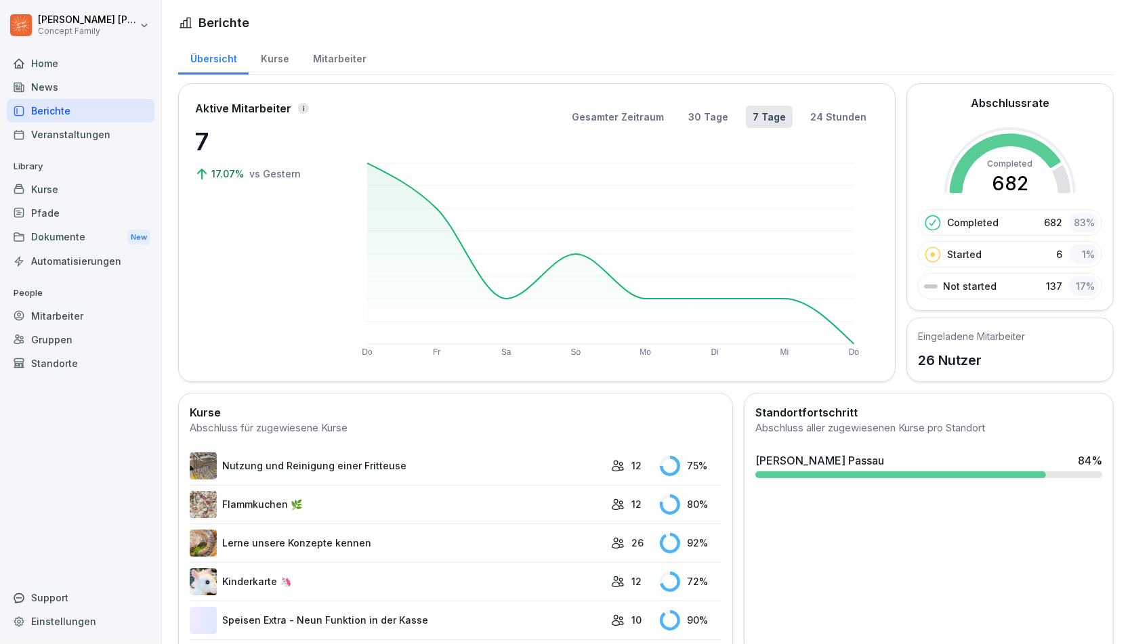
click at [352, 56] on div "Mitarbeiter" at bounding box center [339, 57] width 77 height 35
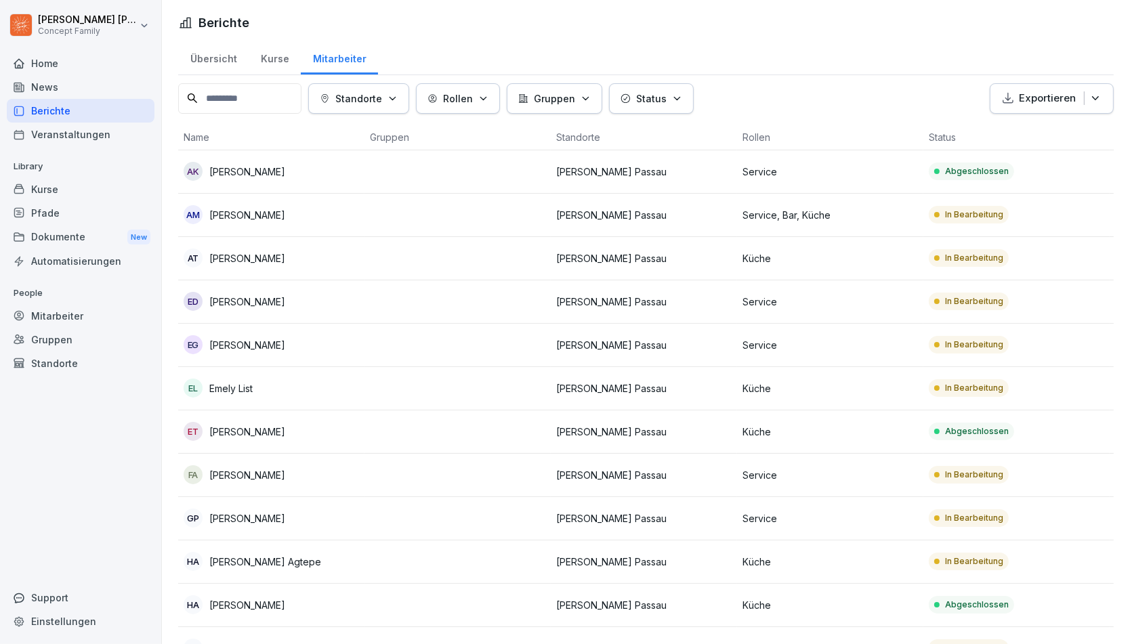
click at [204, 387] on div "EL Emely List" at bounding box center [271, 388] width 175 height 19
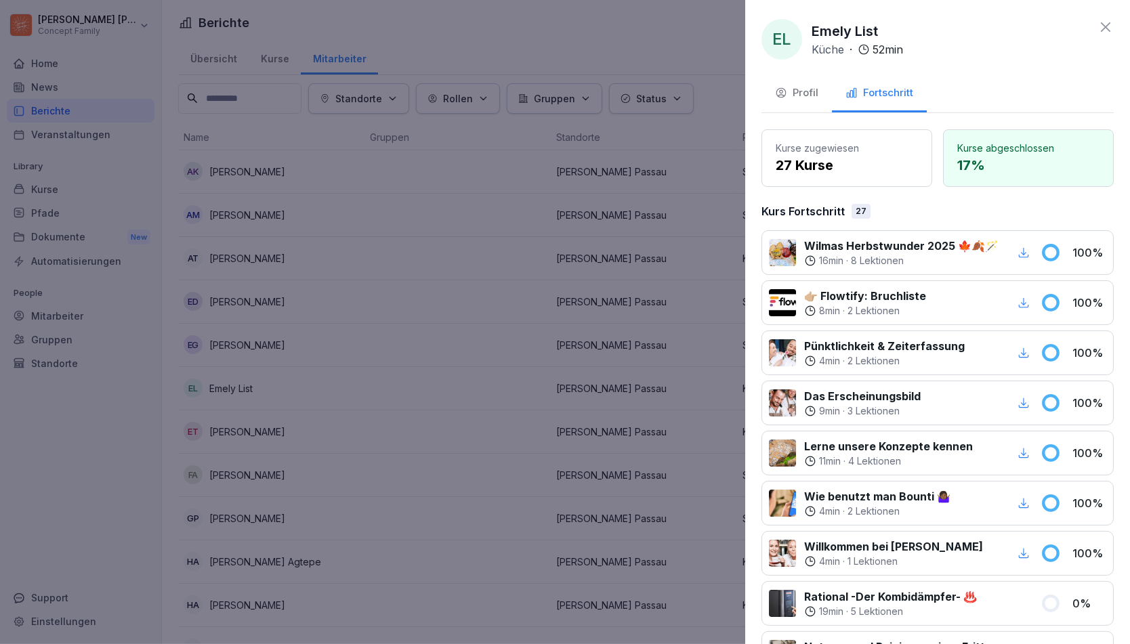
click at [805, 105] on button "Profil" at bounding box center [796, 94] width 70 height 37
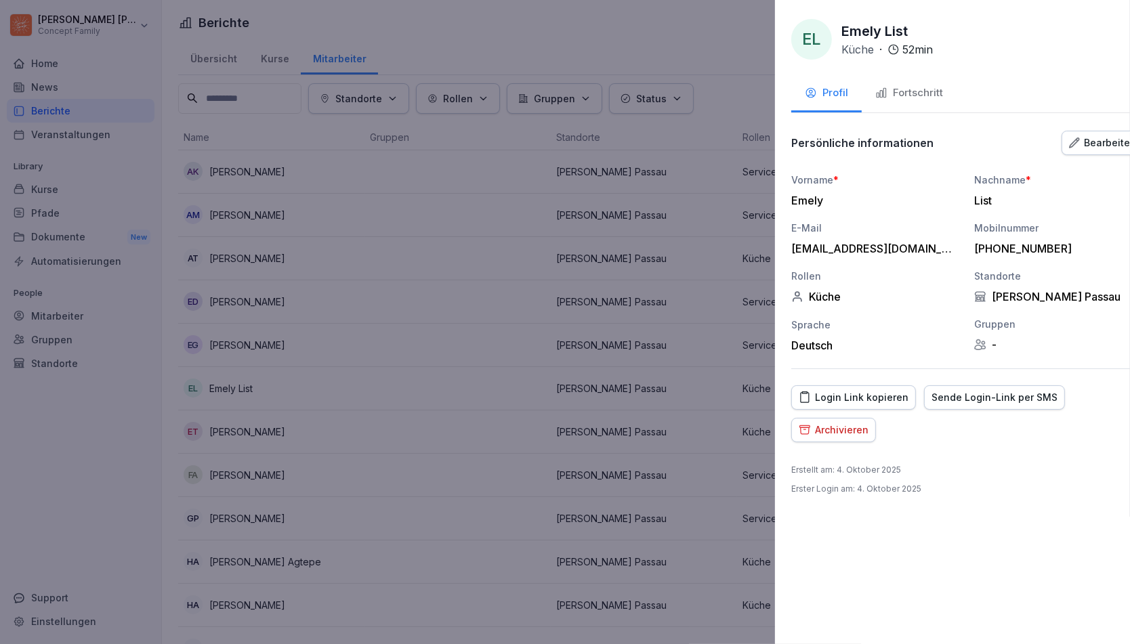
click at [475, 270] on div at bounding box center [565, 322] width 1130 height 644
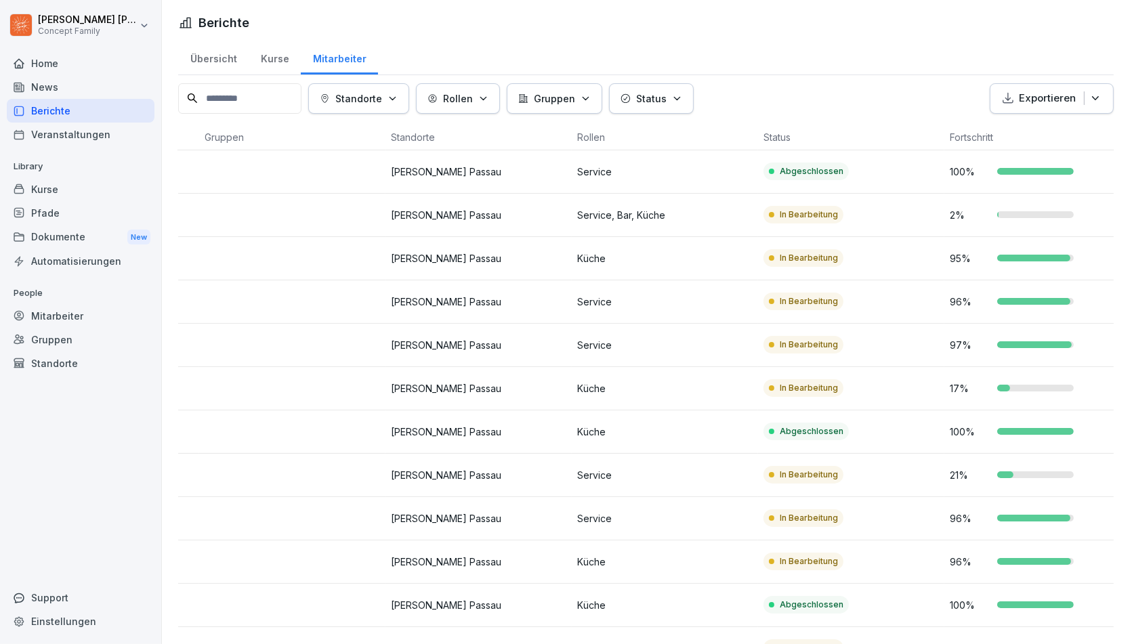
scroll to position [0, 166]
click at [475, 270] on td "[PERSON_NAME] Passau" at bounding box center [478, 258] width 186 height 43
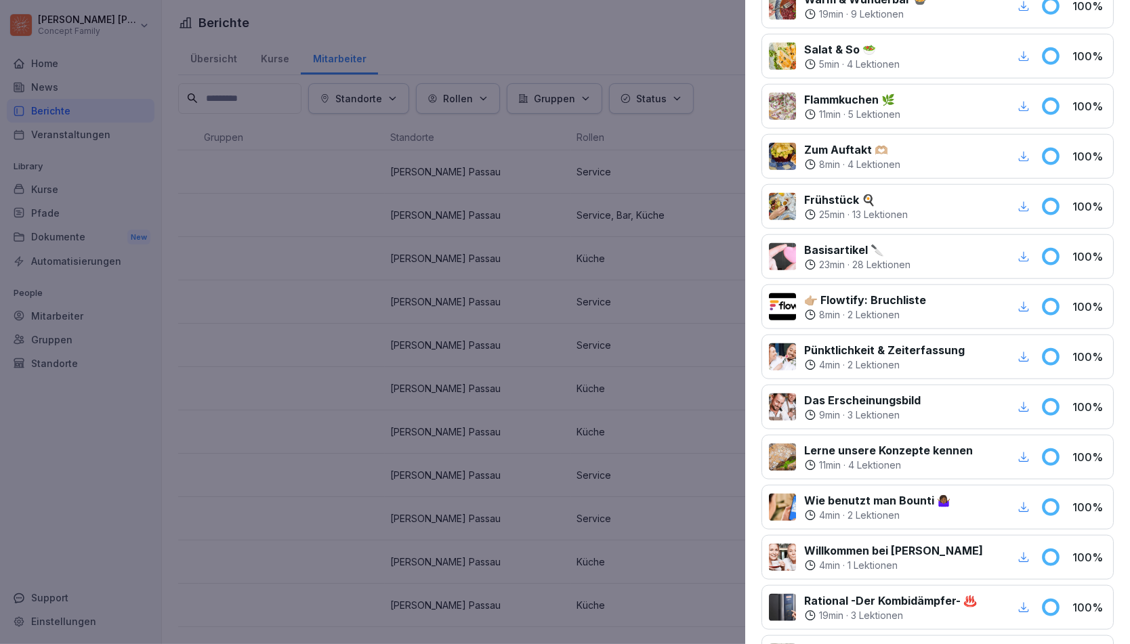
scroll to position [1501, 0]
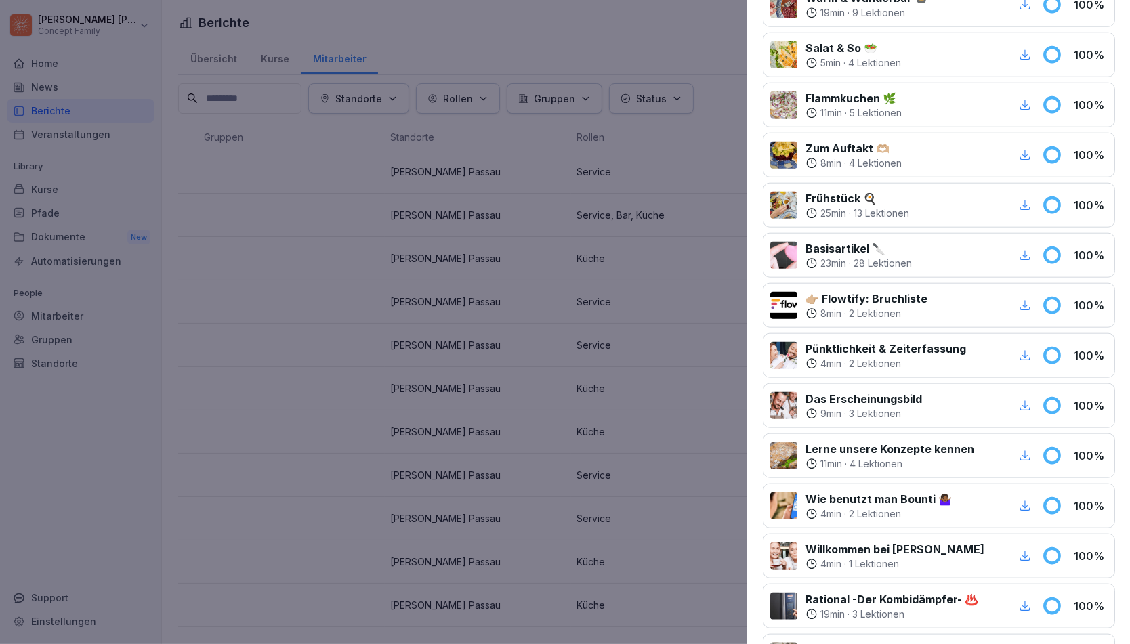
click at [236, 375] on div at bounding box center [565, 322] width 1130 height 644
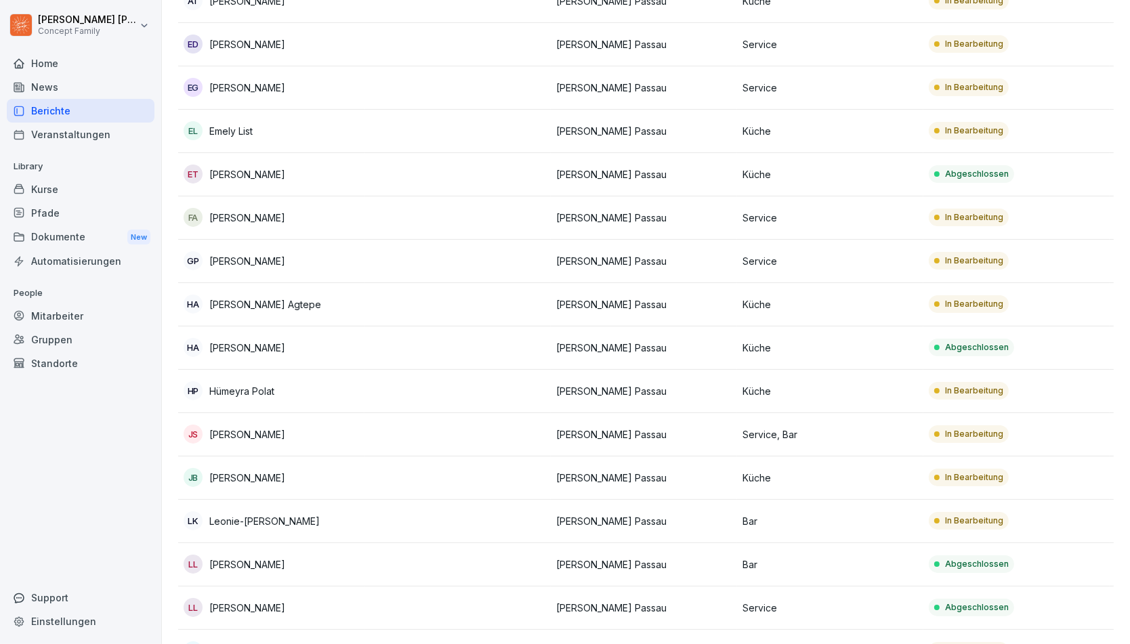
scroll to position [0, 182]
